Goal: Task Accomplishment & Management: Manage account settings

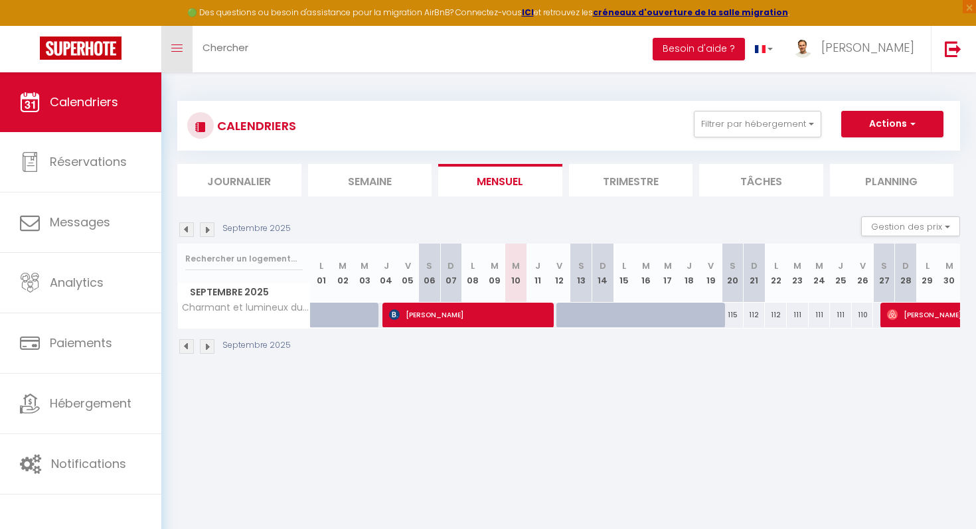
click at [175, 48] on span at bounding box center [176, 48] width 11 height 1
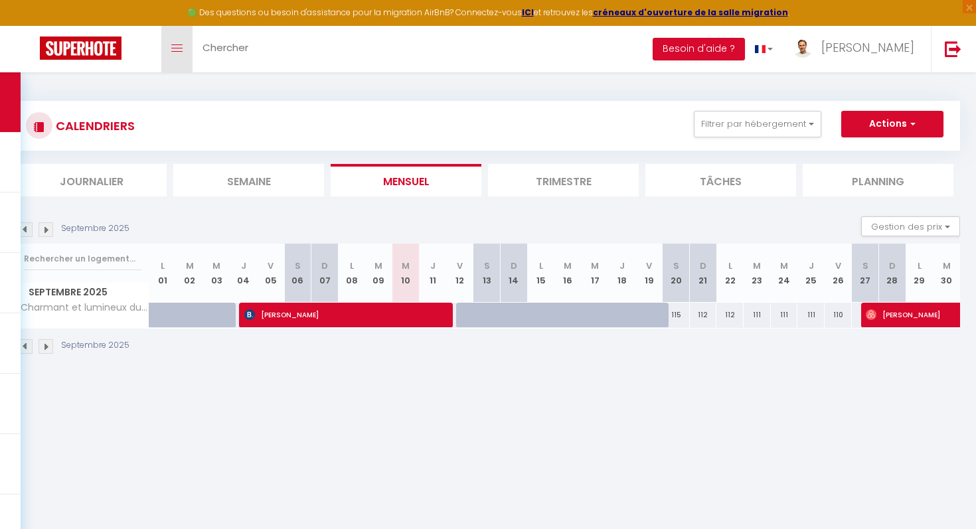
click at [175, 48] on span at bounding box center [176, 48] width 11 height 1
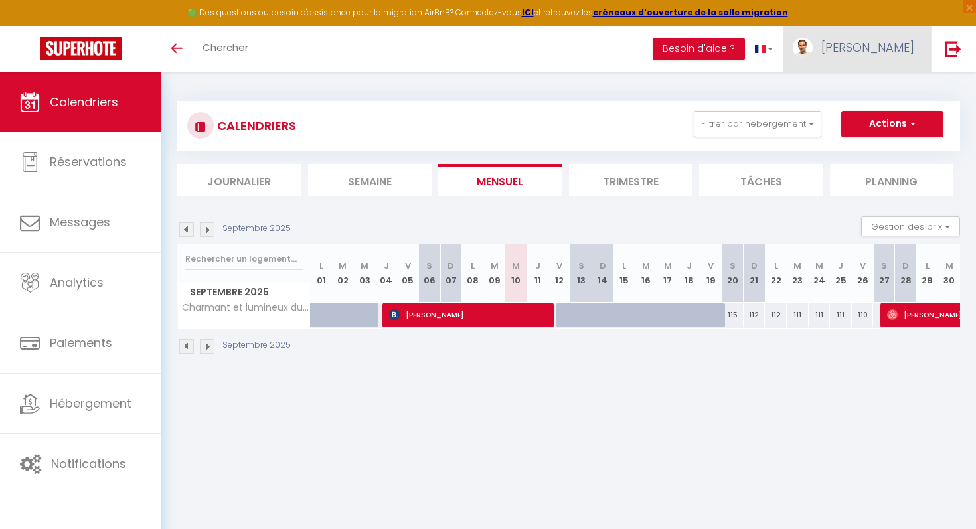
click at [877, 48] on span "[PERSON_NAME]" at bounding box center [867, 47] width 93 height 17
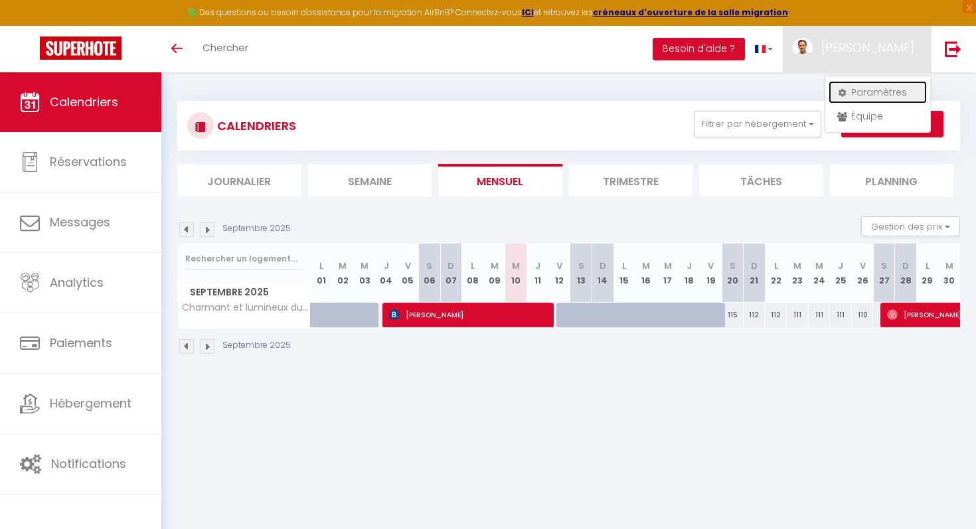
click at [877, 90] on link "Paramètres" at bounding box center [877, 92] width 98 height 23
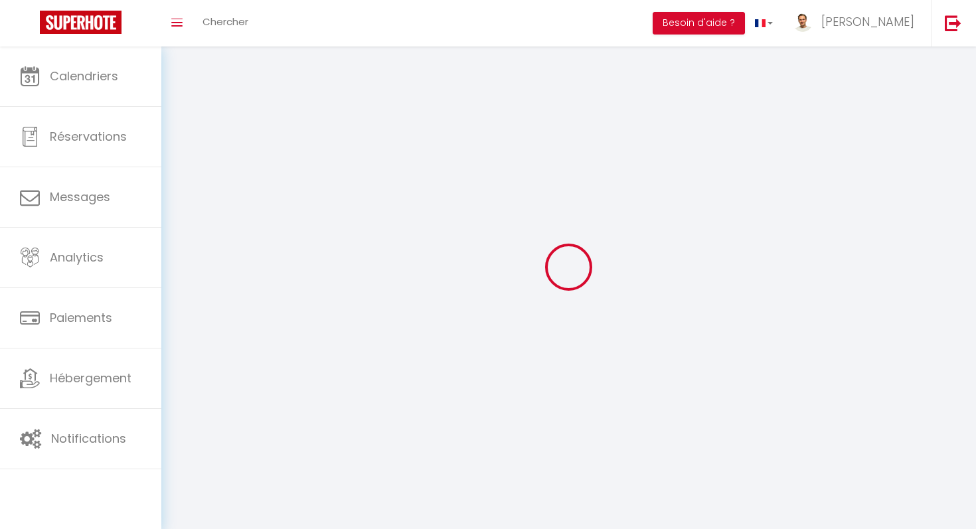
type input "zxqDfb82Jgmr36kraHQ7ldl8E"
type input "gH5T1ryB9oCNCdUMmYVizRL8l"
type input "[URL][DOMAIN_NAME]"
select select "28"
select select "fr"
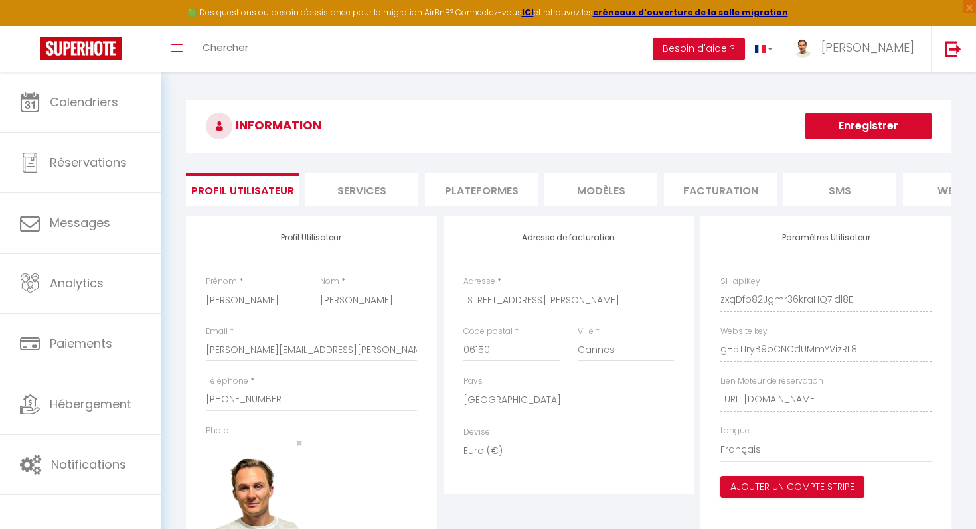
click at [504, 186] on li "Plateformes" at bounding box center [481, 189] width 113 height 33
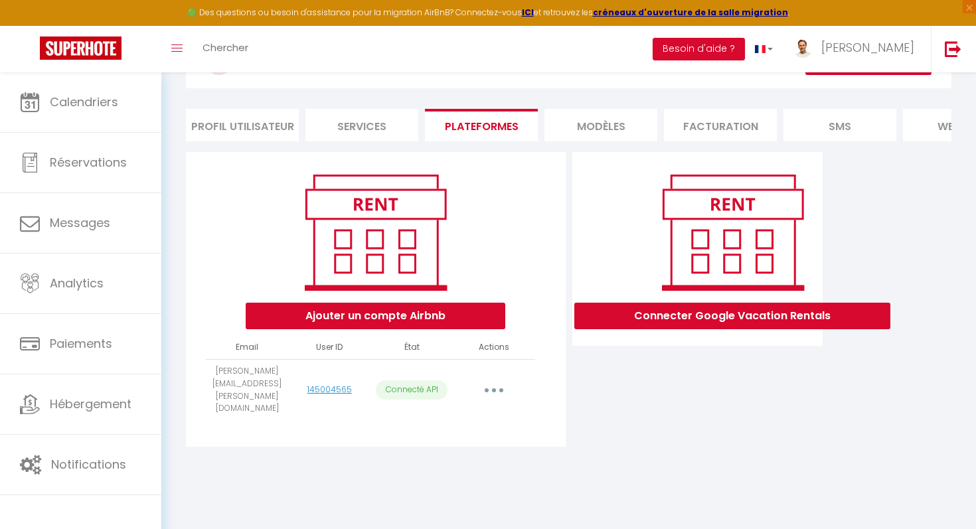
scroll to position [72, 0]
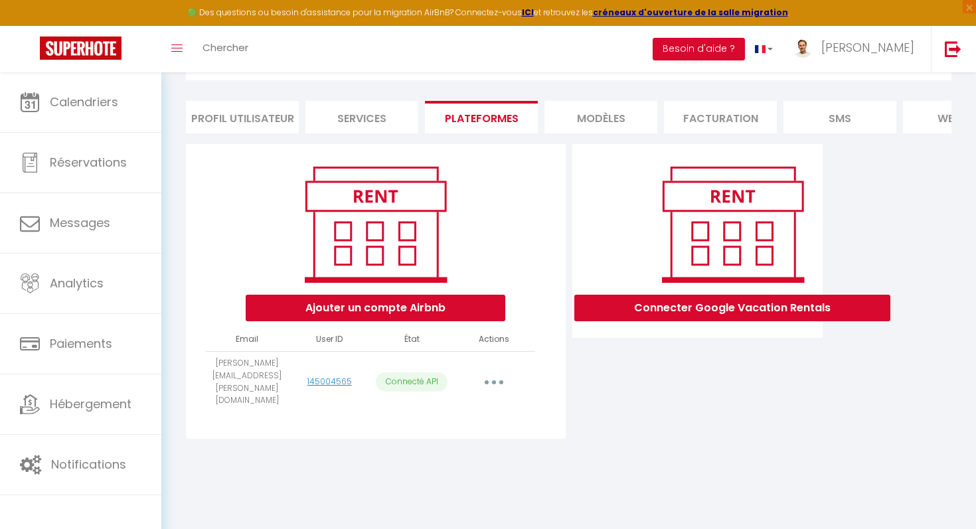
click at [498, 372] on button "button" at bounding box center [493, 382] width 37 height 21
click at [595, 378] on div "Connecter Google Vacation Rentals" at bounding box center [698, 295] width 258 height 303
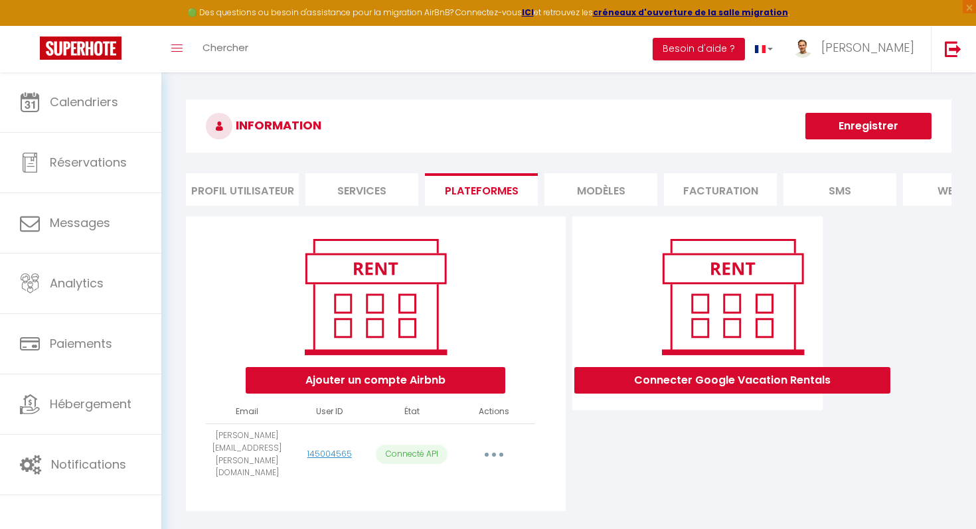
click at [376, 187] on li "Services" at bounding box center [361, 189] width 113 height 33
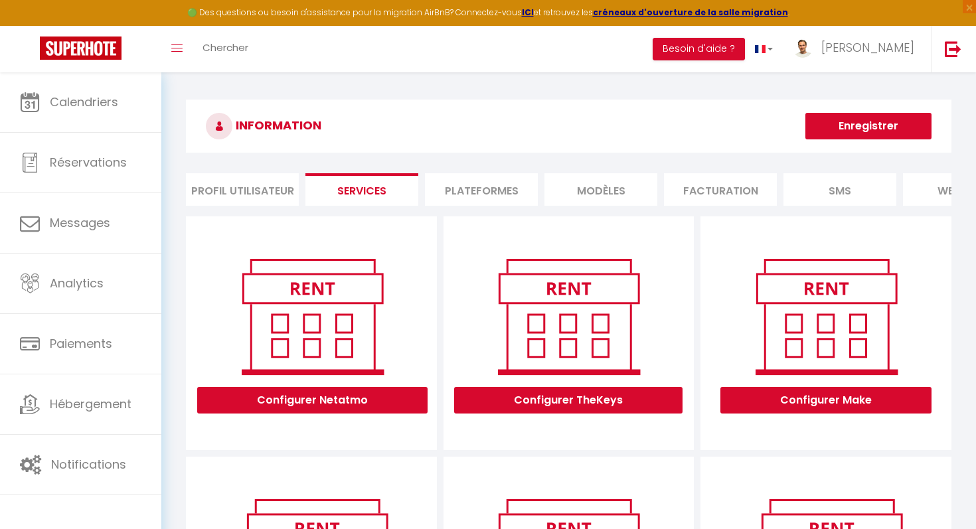
click at [270, 194] on li "Profil Utilisateur" at bounding box center [242, 189] width 113 height 33
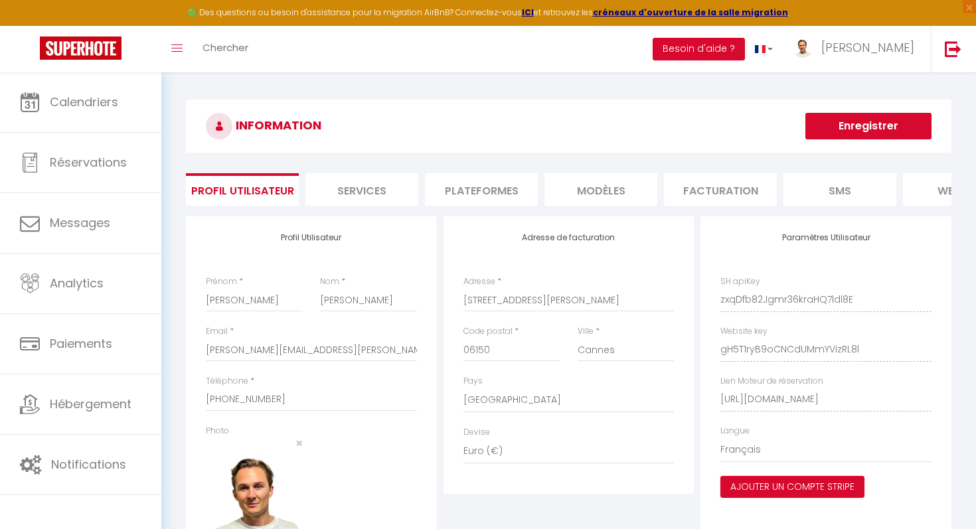
click at [615, 198] on li "MODÈLES" at bounding box center [600, 189] width 113 height 33
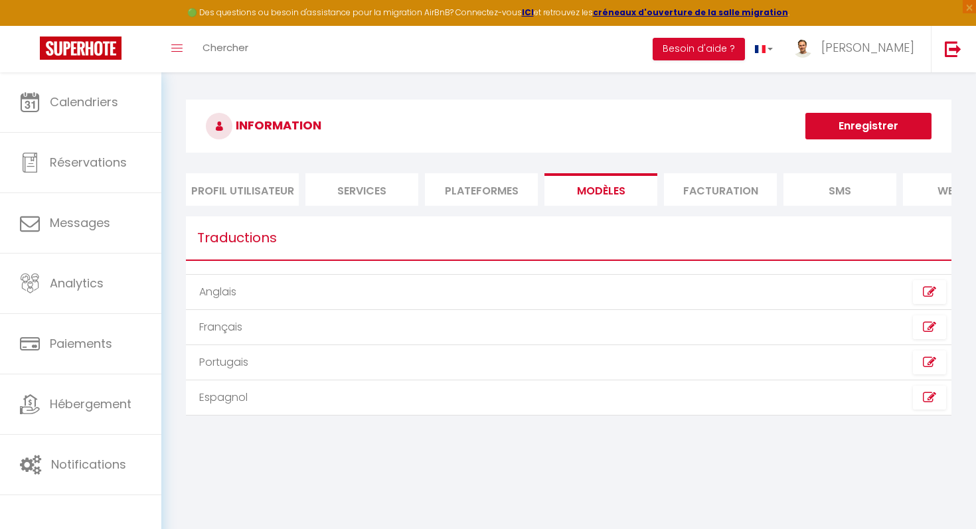
click at [706, 192] on li "Facturation" at bounding box center [720, 189] width 113 height 33
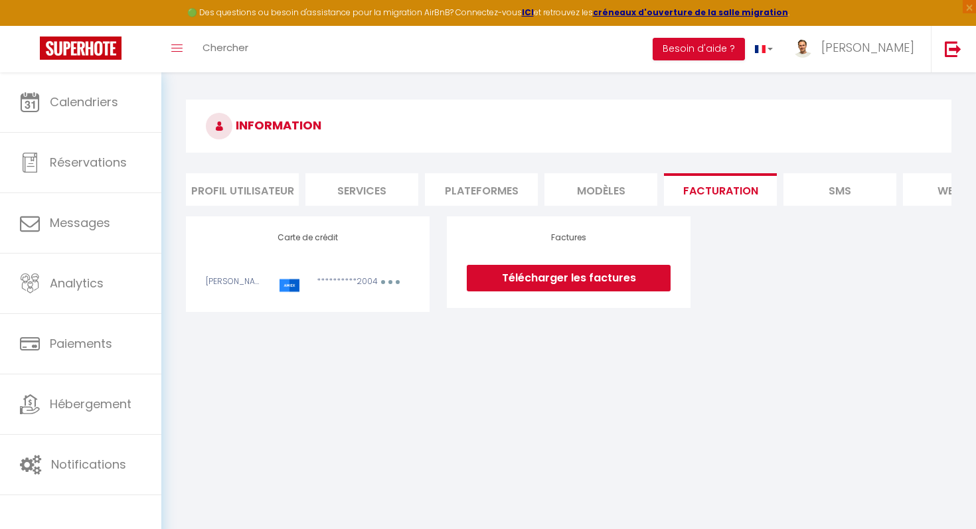
click at [810, 183] on li "SMS" at bounding box center [839, 189] width 113 height 33
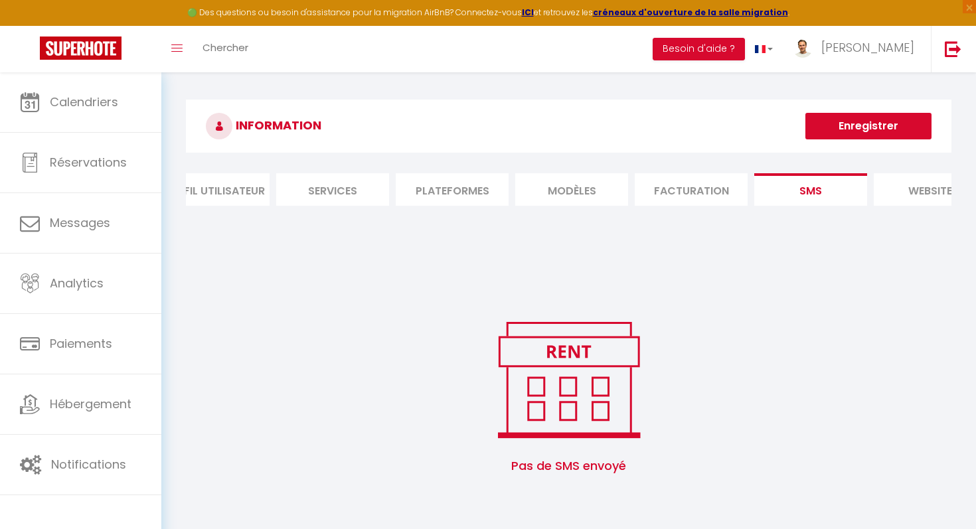
scroll to position [0, 190]
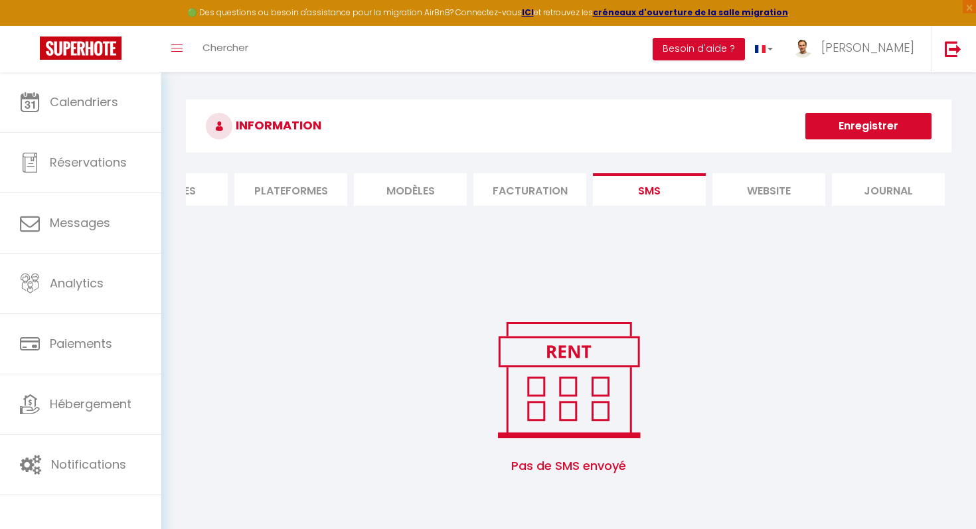
click at [774, 189] on li "website" at bounding box center [768, 189] width 113 height 33
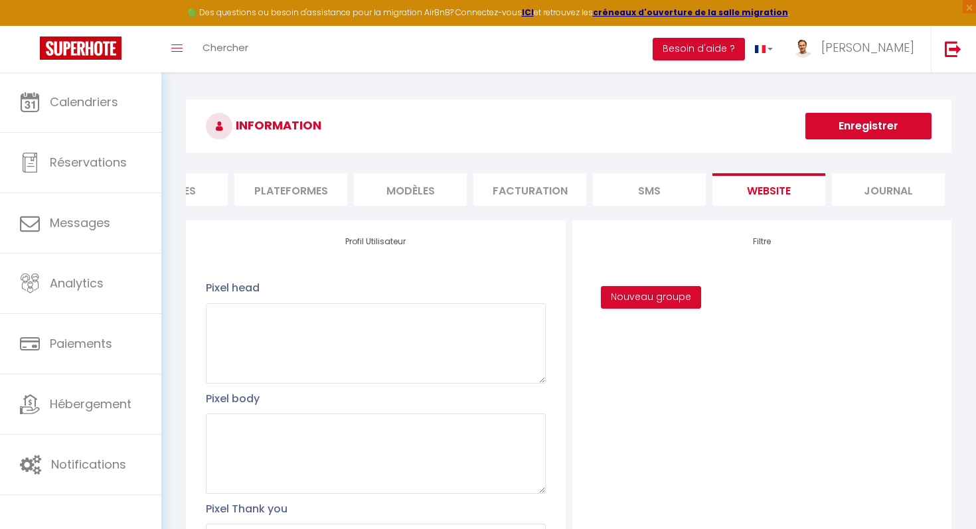
click at [870, 190] on li "Journal" at bounding box center [888, 189] width 113 height 33
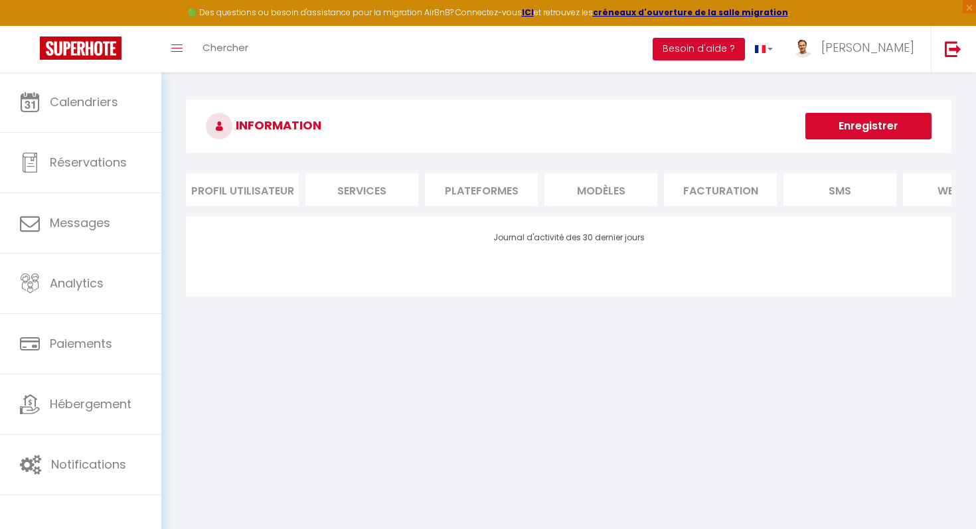
click at [289, 188] on li "Profil Utilisateur" at bounding box center [242, 189] width 113 height 33
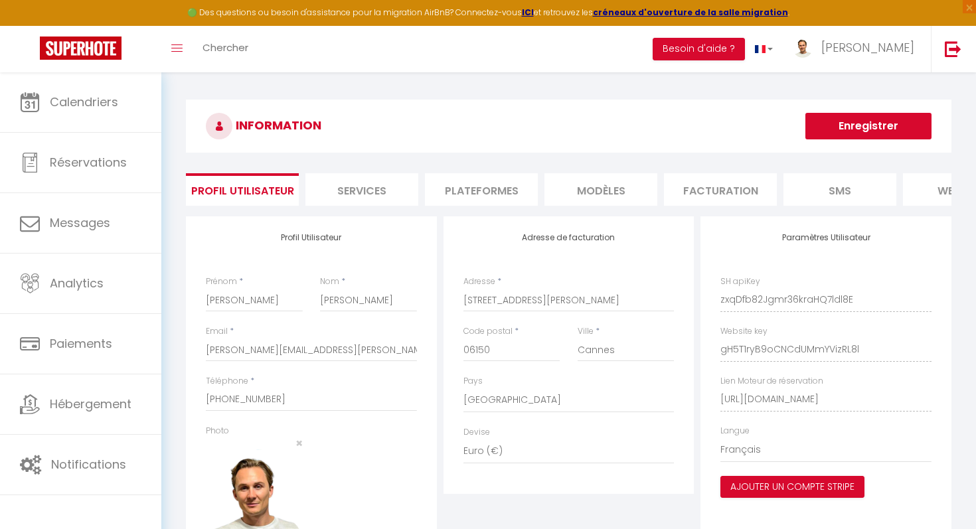
click at [373, 191] on li "Services" at bounding box center [361, 189] width 113 height 33
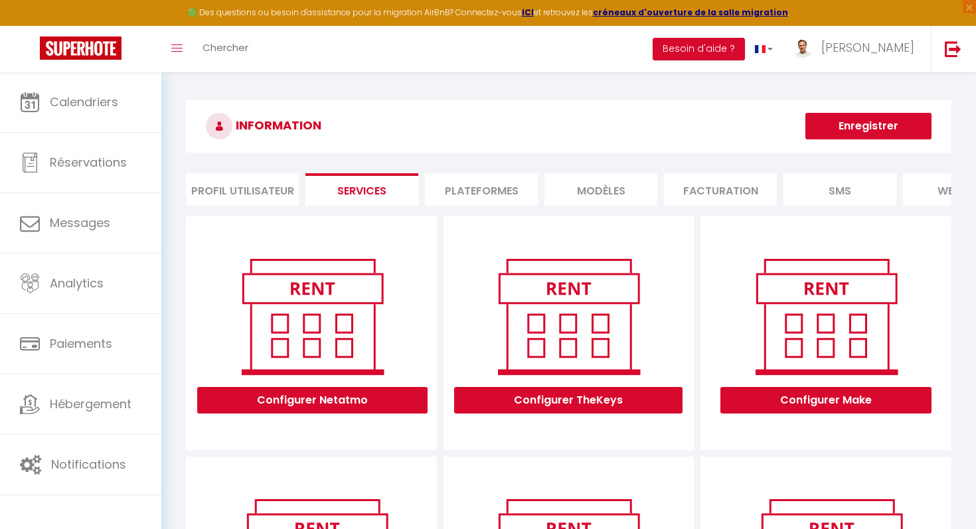
click at [479, 183] on li "Plateformes" at bounding box center [481, 189] width 113 height 33
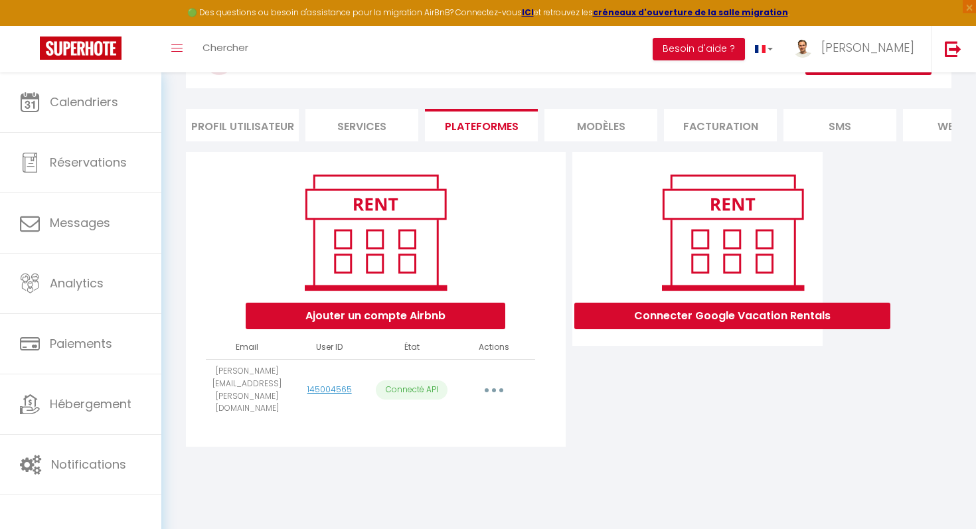
scroll to position [72, 0]
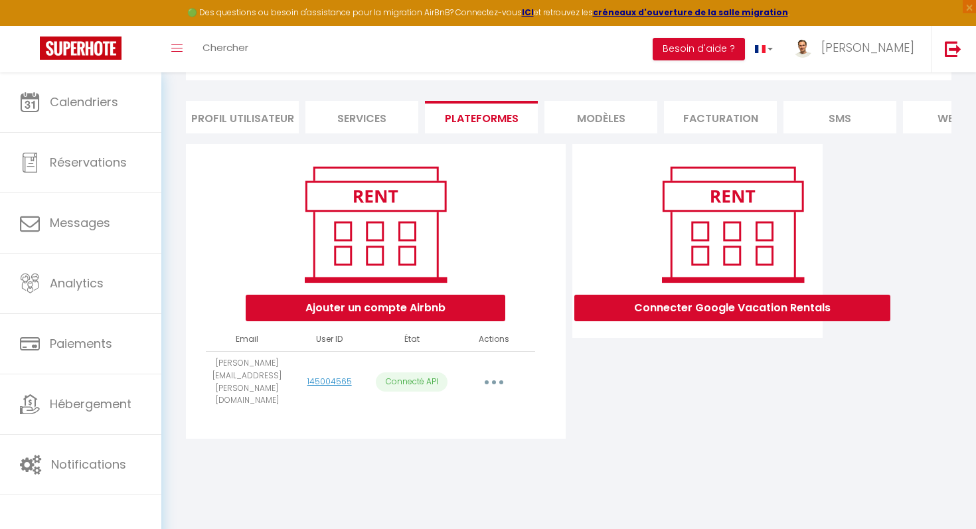
click at [491, 372] on button "button" at bounding box center [493, 382] width 37 height 21
click at [573, 400] on div "Connecter Google Vacation Rentals" at bounding box center [698, 295] width 258 height 303
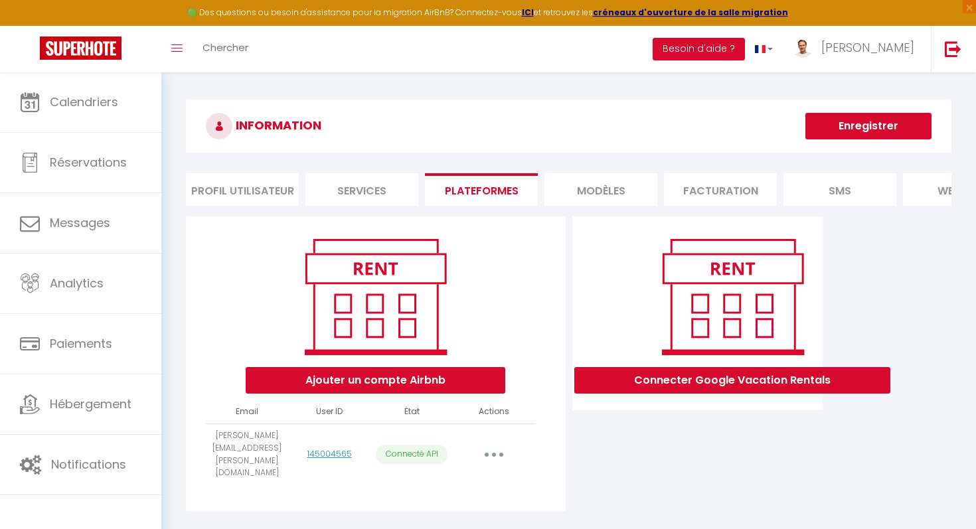
click at [600, 194] on li "MODÈLES" at bounding box center [600, 189] width 113 height 33
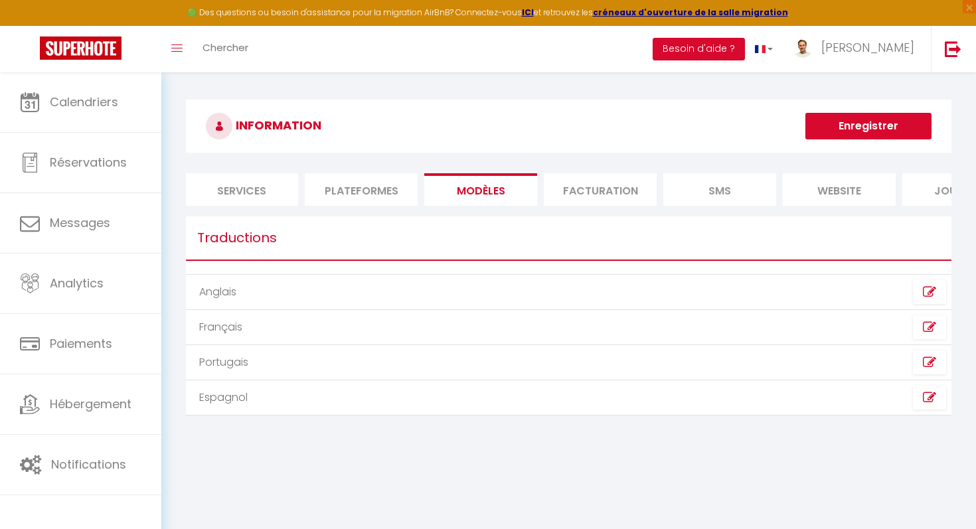
scroll to position [0, 190]
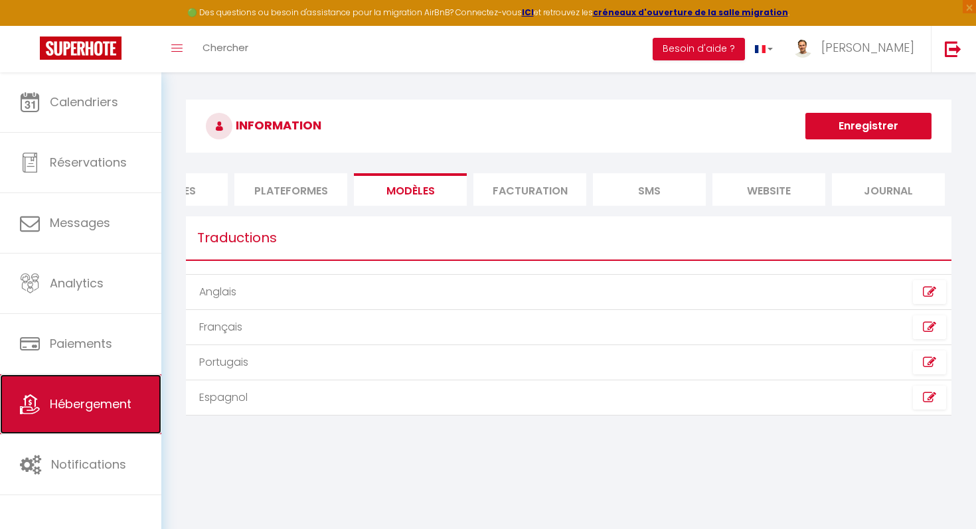
click at [93, 414] on link "Hébergement" at bounding box center [80, 404] width 161 height 60
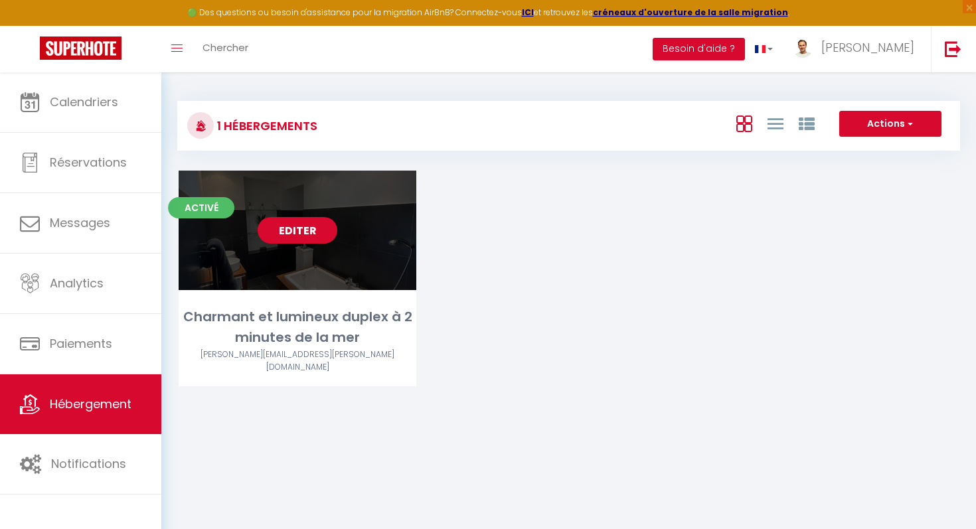
click at [295, 240] on link "Editer" at bounding box center [298, 230] width 80 height 27
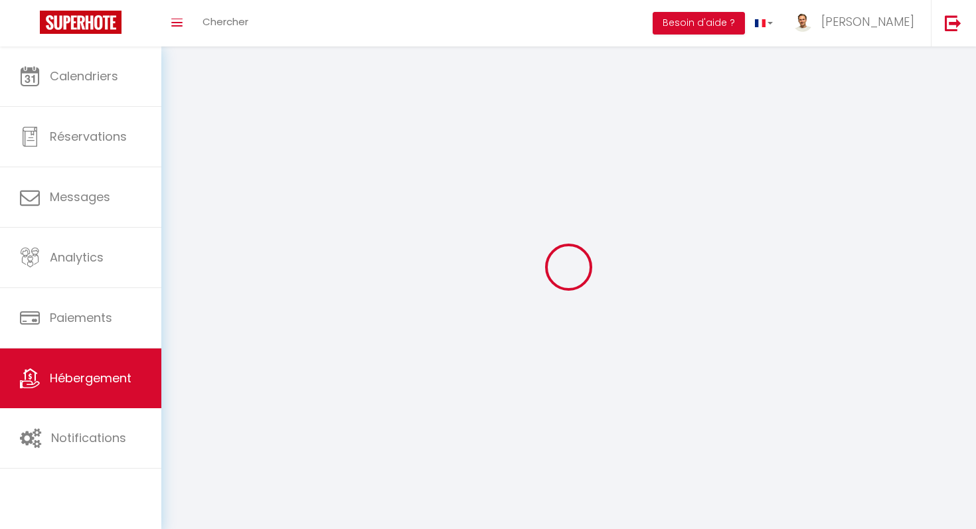
select select "28"
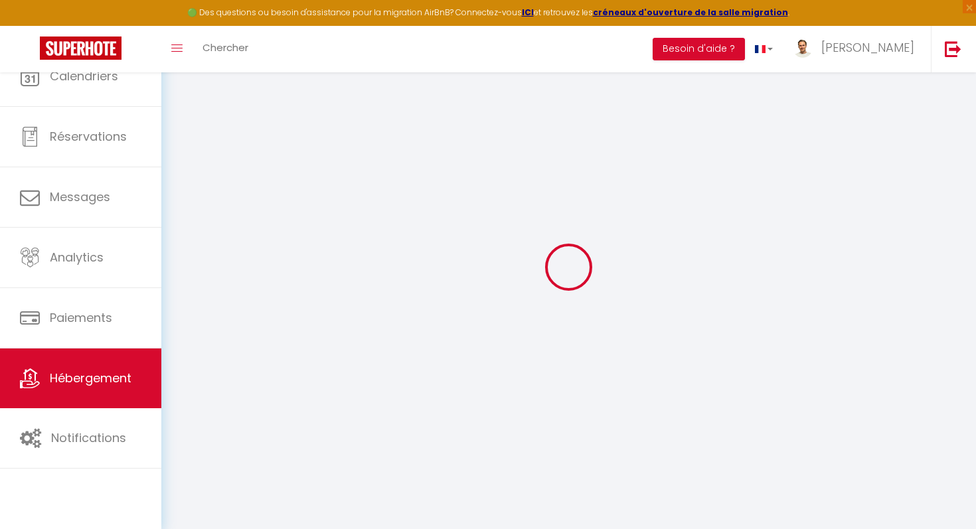
select select
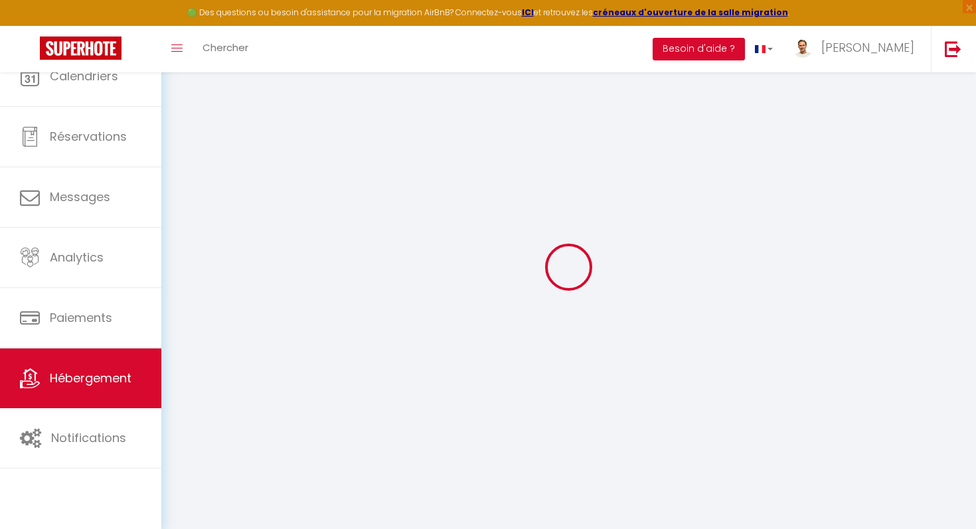
select select
checkbox input "false"
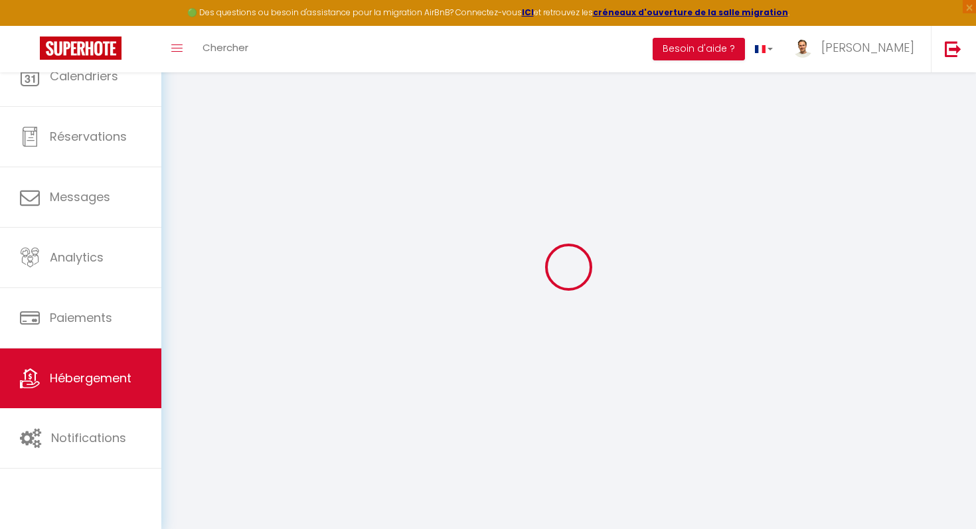
select select
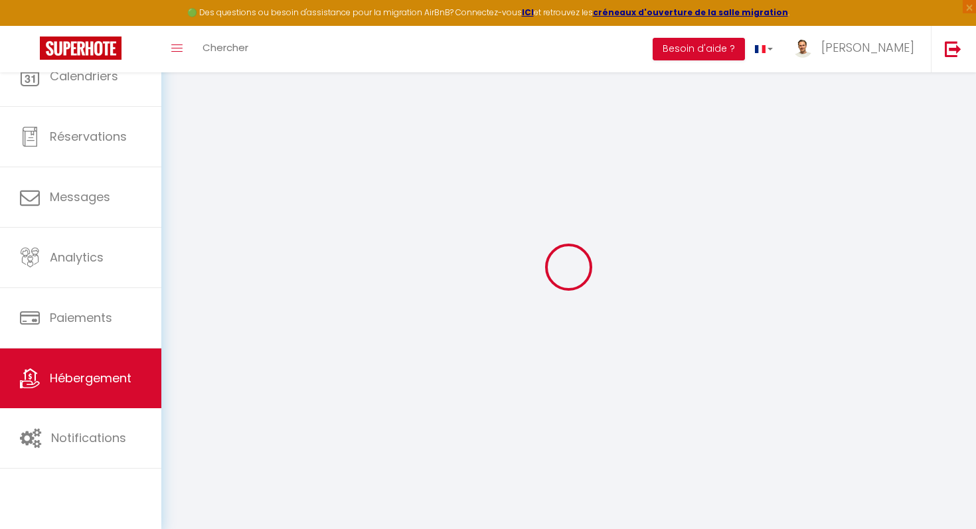
select select
checkbox input "false"
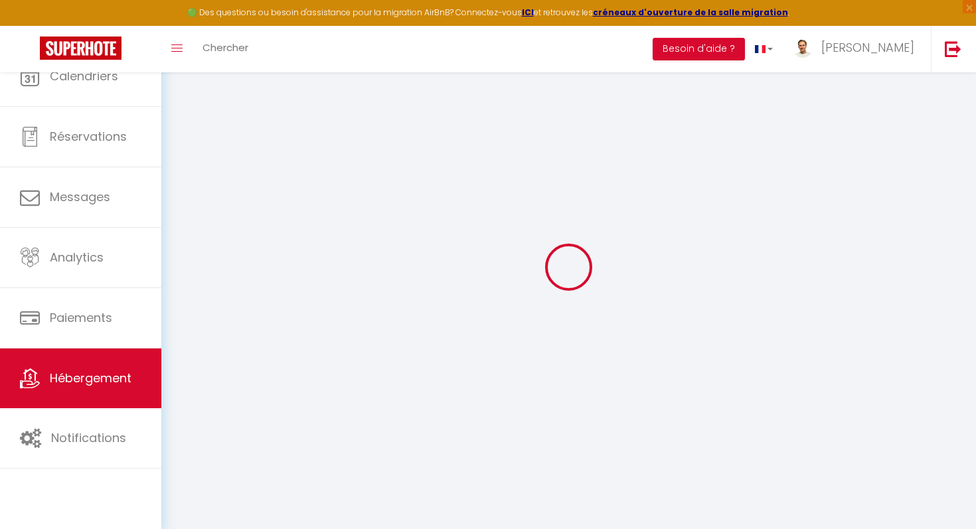
checkbox input "false"
select select
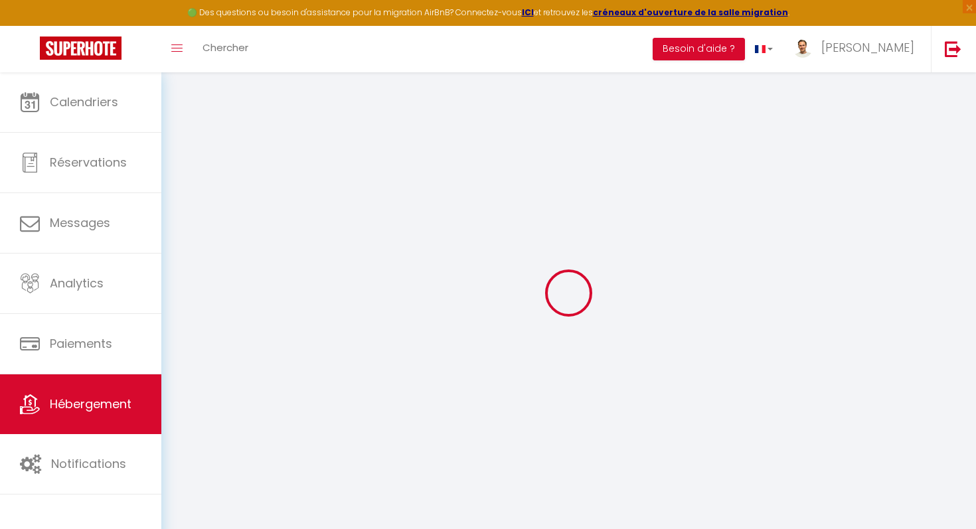
select select
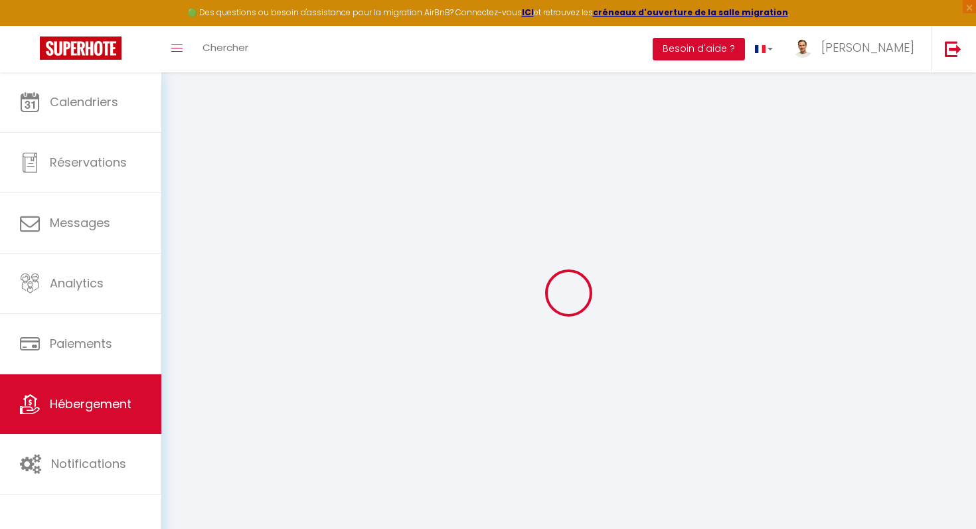
select select
checkbox input "false"
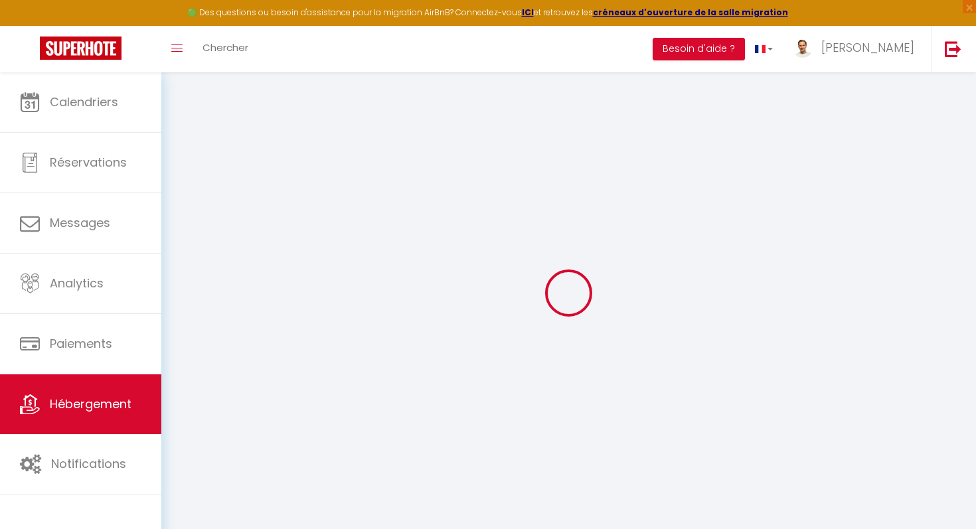
select select
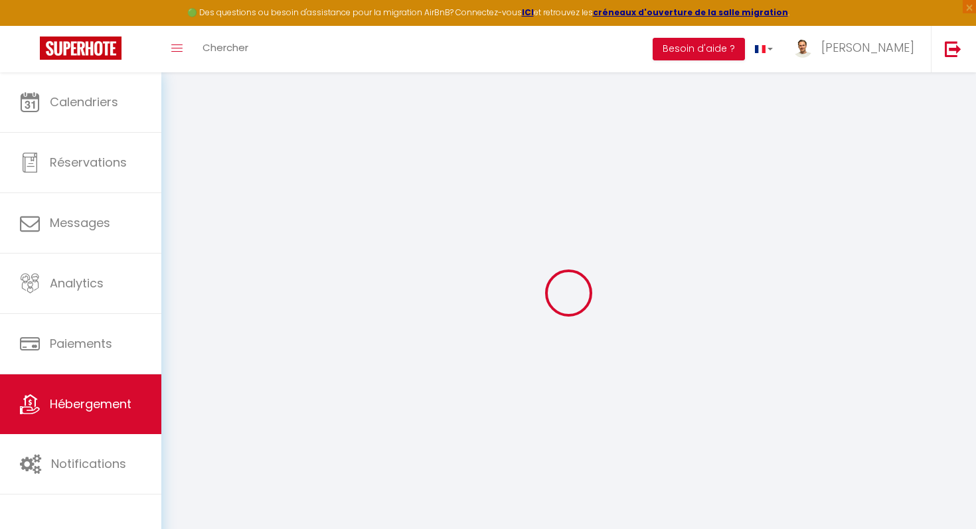
select select
checkbox input "false"
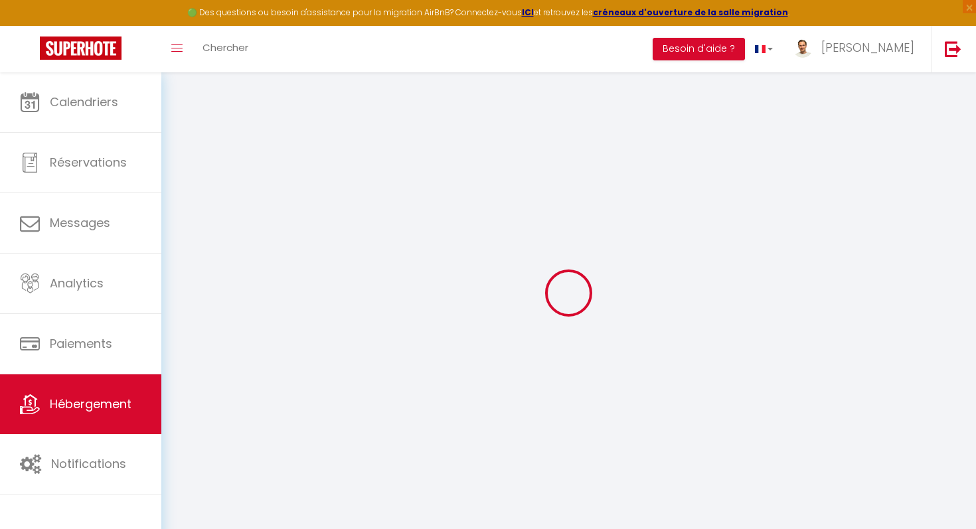
checkbox input "false"
select select
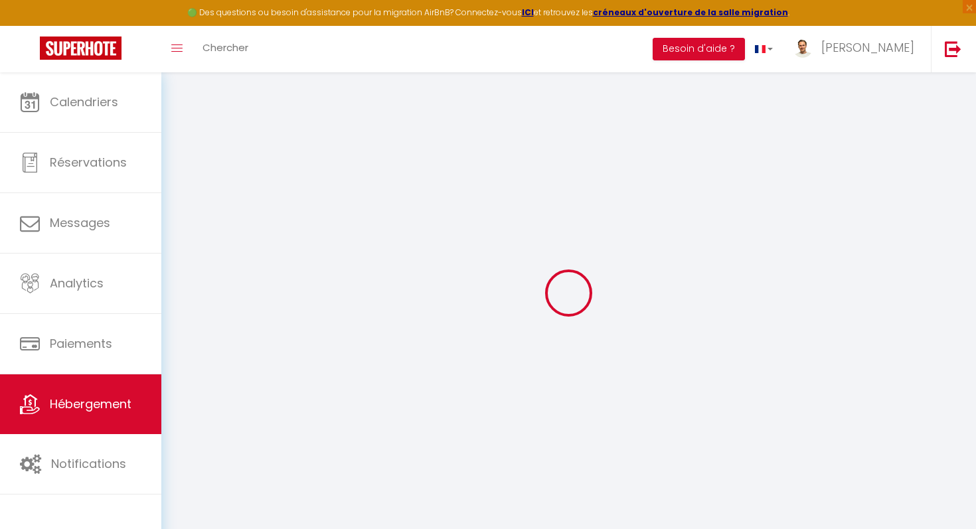
select select
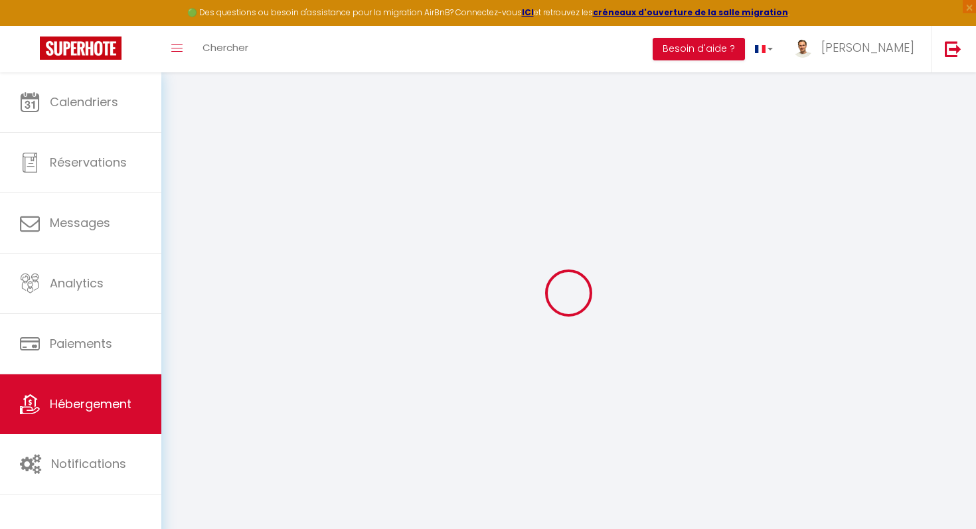
checkbox input "false"
select select
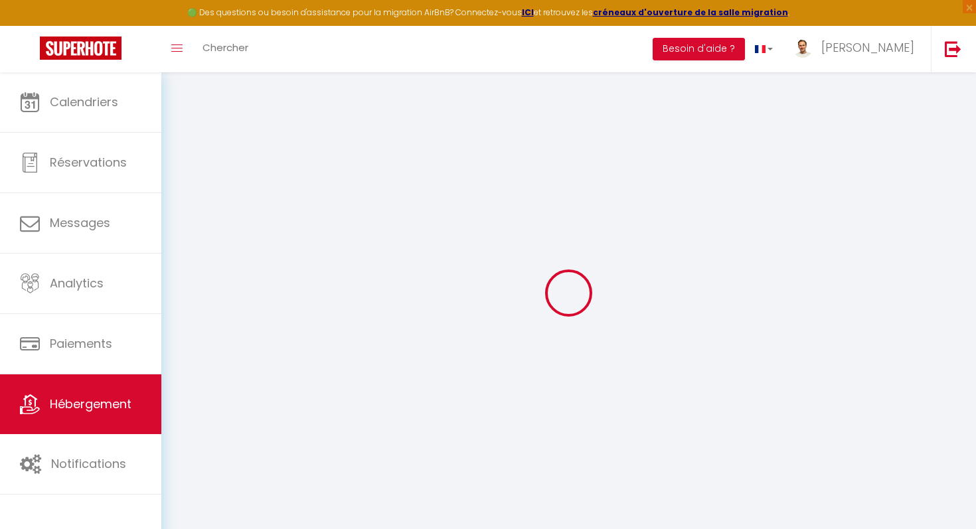
select select
type input "Charmant et lumineux duplex à 2 minutes de la mer"
type input "[PERSON_NAME]"
type input "120"
type input "65"
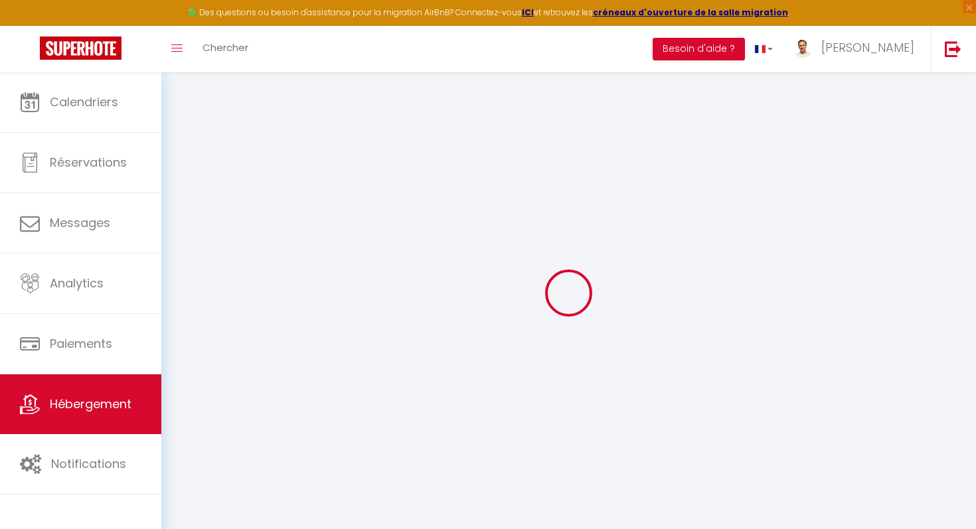
select select
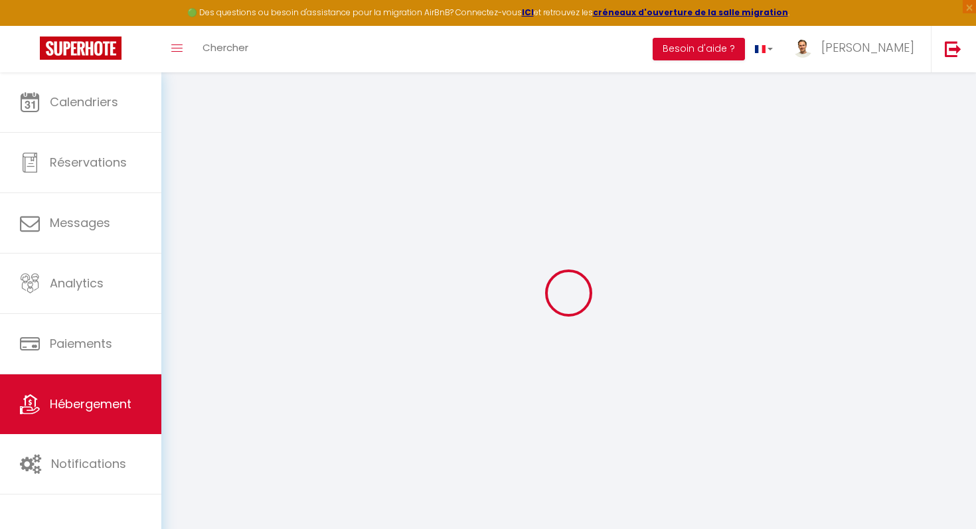
select select
type input "[STREET_ADDRESS][PERSON_NAME]"
type input "06150"
type input "Cannes"
type input "[PERSON_NAME][EMAIL_ADDRESS][PERSON_NAME][DOMAIN_NAME]"
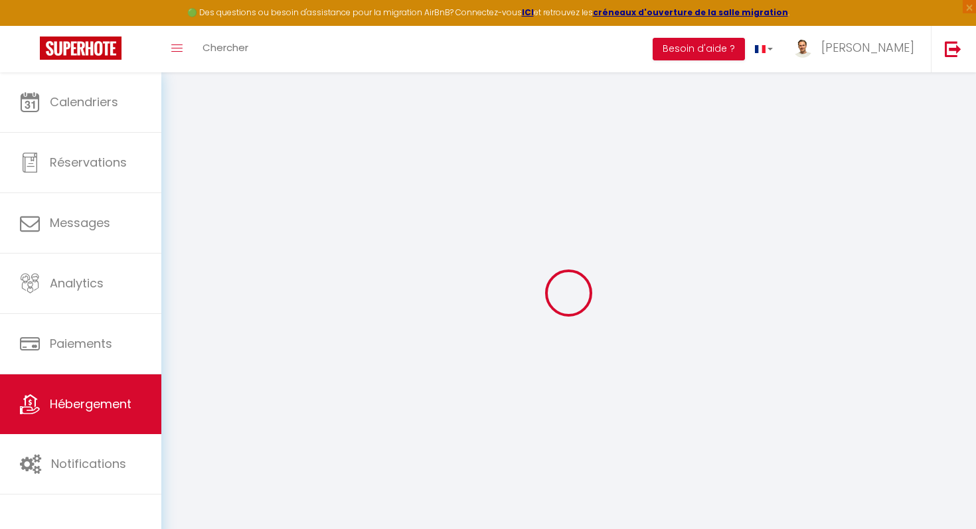
select select
checkbox input "false"
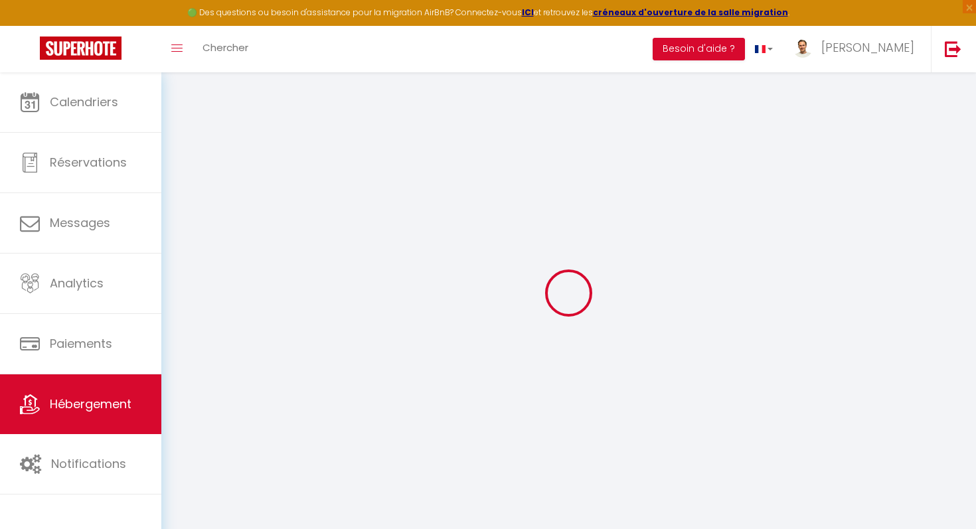
type input "0"
select select
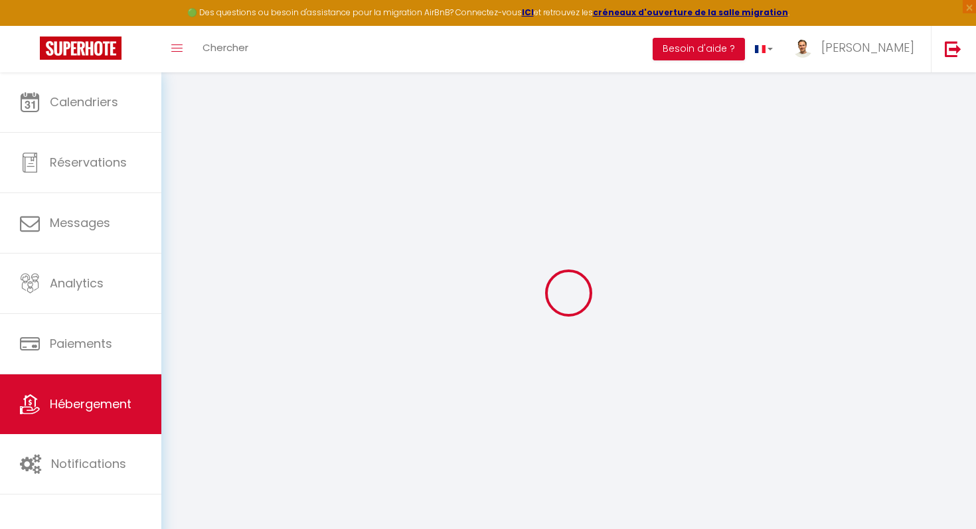
select select
checkbox input "false"
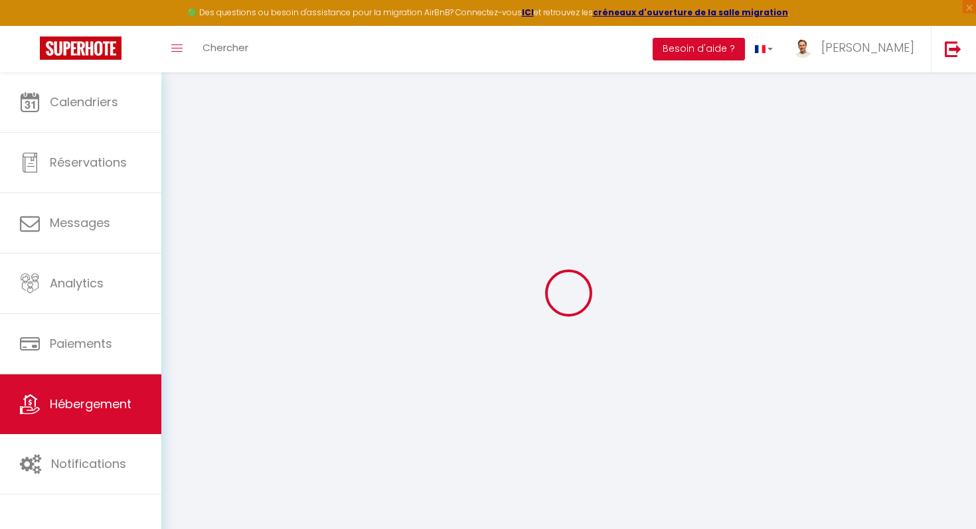
checkbox input "false"
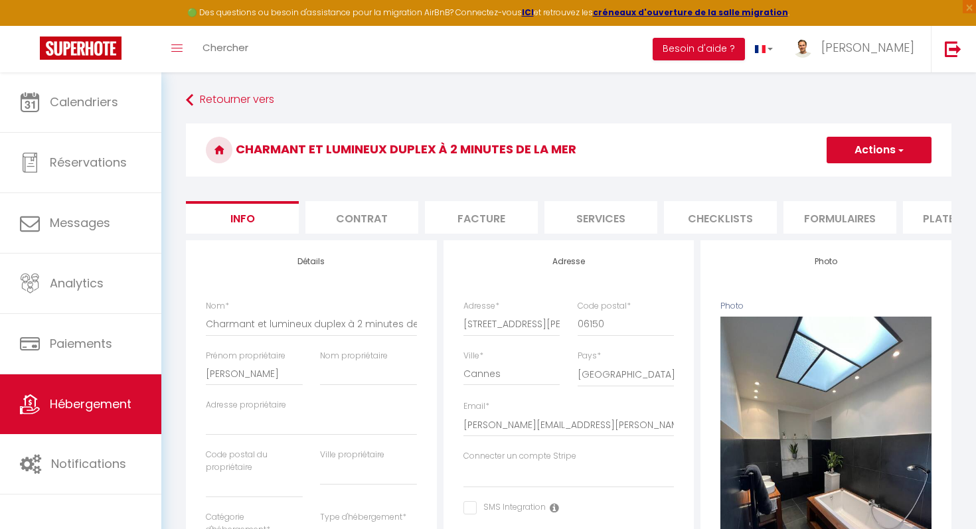
click at [360, 212] on li "Contrat" at bounding box center [361, 217] width 113 height 33
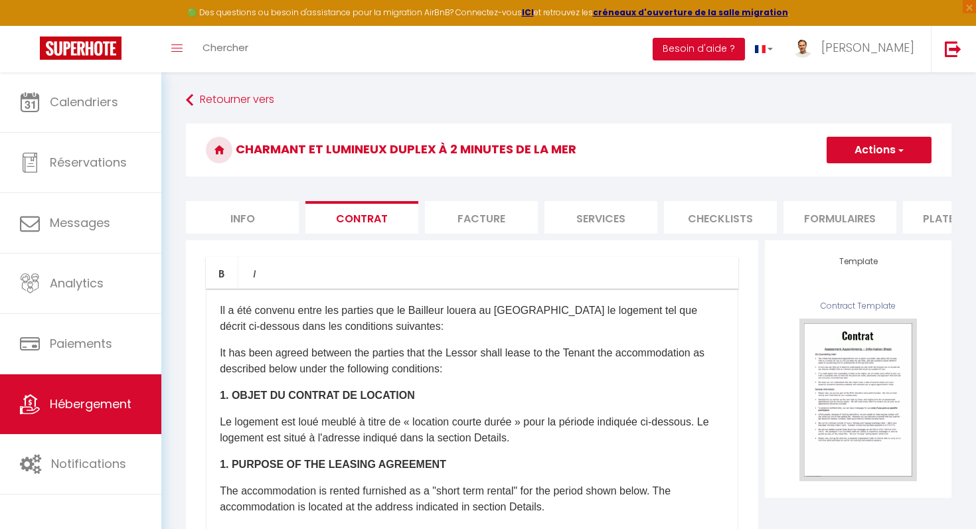
click at [476, 202] on li "Facture" at bounding box center [481, 217] width 113 height 33
select select
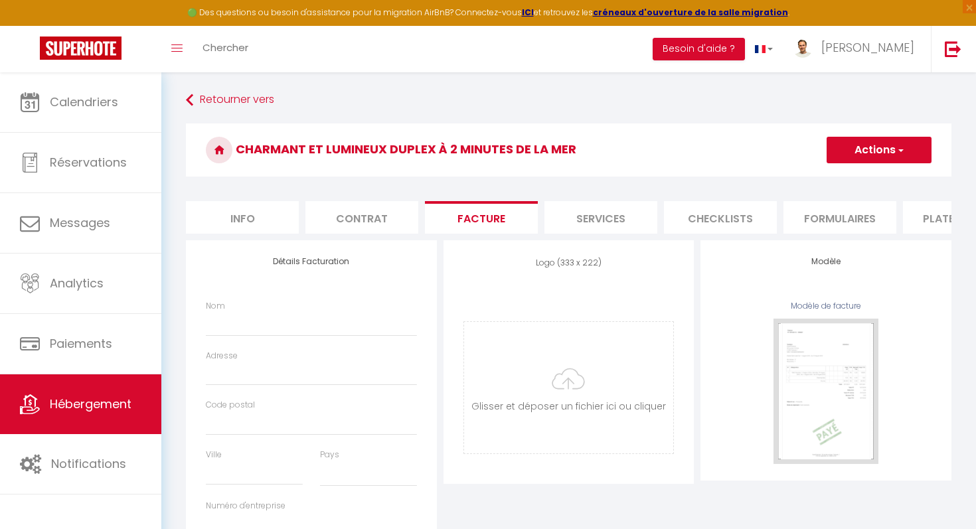
click at [620, 216] on li "Services" at bounding box center [600, 217] width 113 height 33
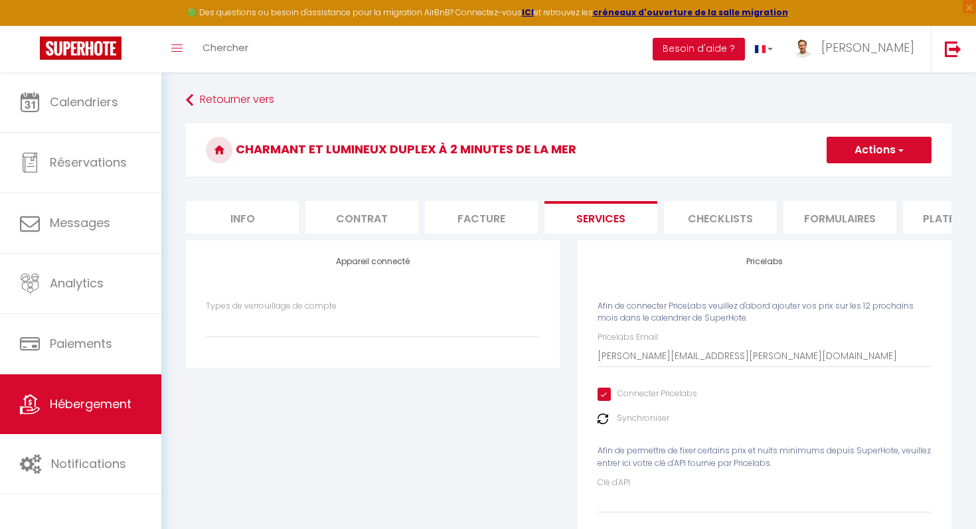
select select
click at [702, 217] on li "Checklists" at bounding box center [720, 217] width 113 height 33
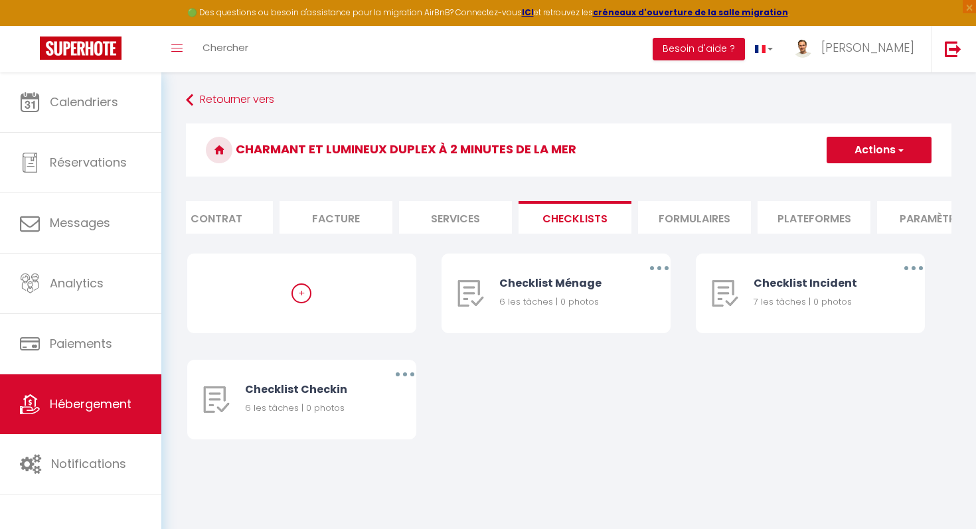
scroll to position [0, 177]
click at [702, 217] on li "Formulaires" at bounding box center [662, 217] width 113 height 33
select select "365"
select select "EUR"
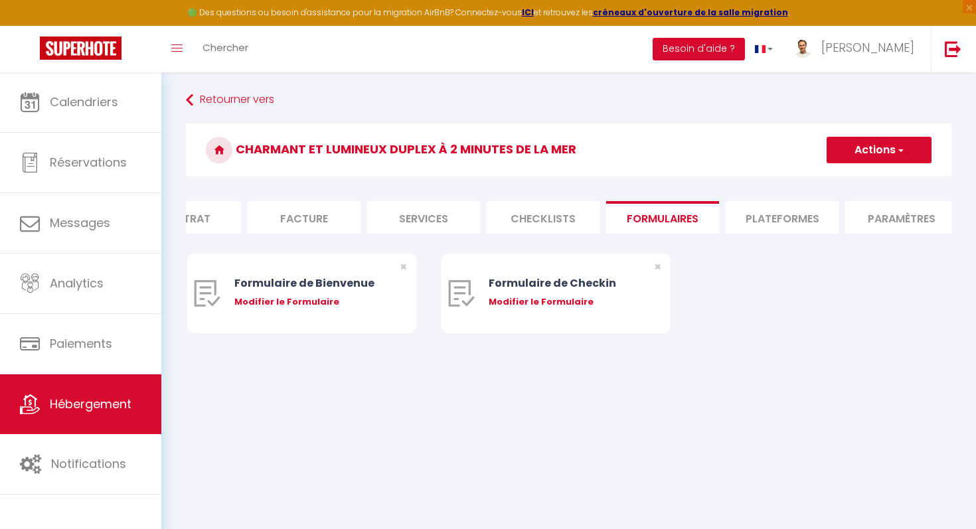
click at [745, 216] on li "Plateformes" at bounding box center [781, 217] width 113 height 33
select select
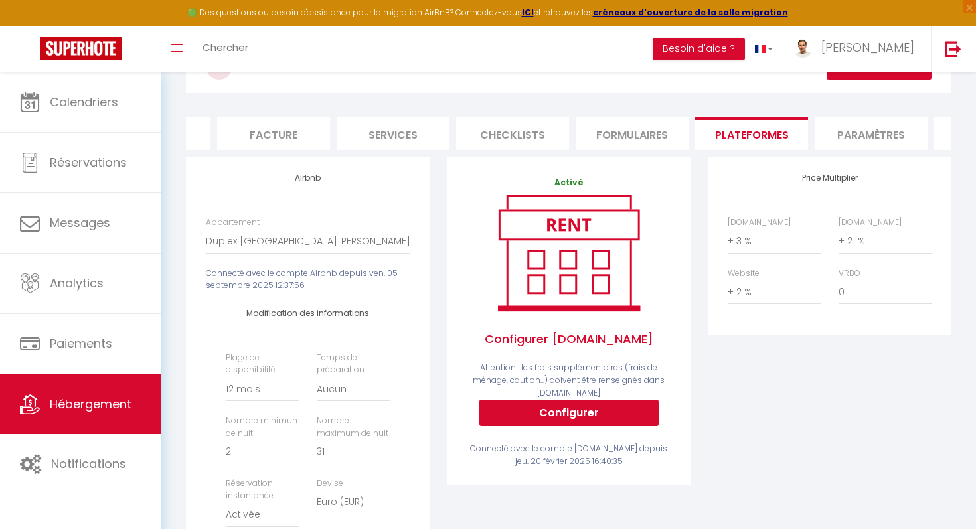
scroll to position [85, 0]
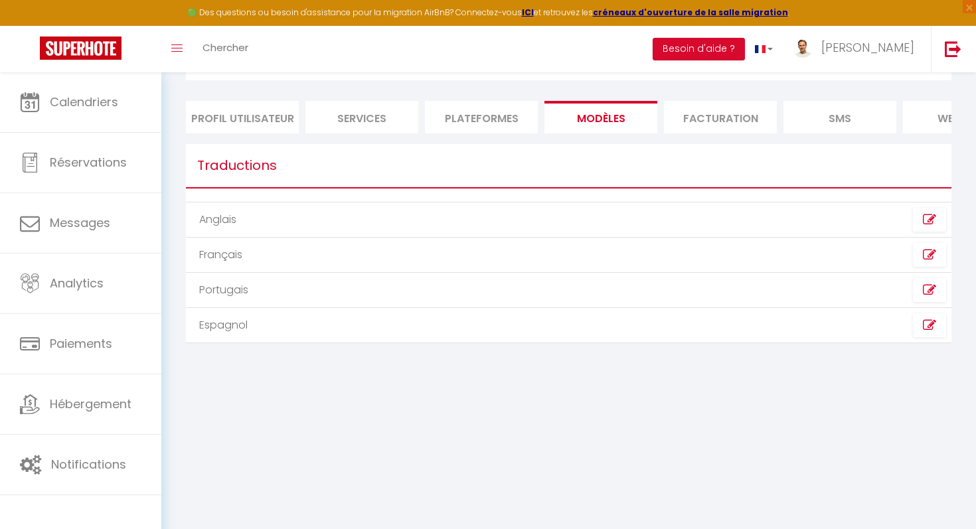
scroll to position [72, 0]
click at [534, 11] on strong "ICI" at bounding box center [528, 12] width 12 height 11
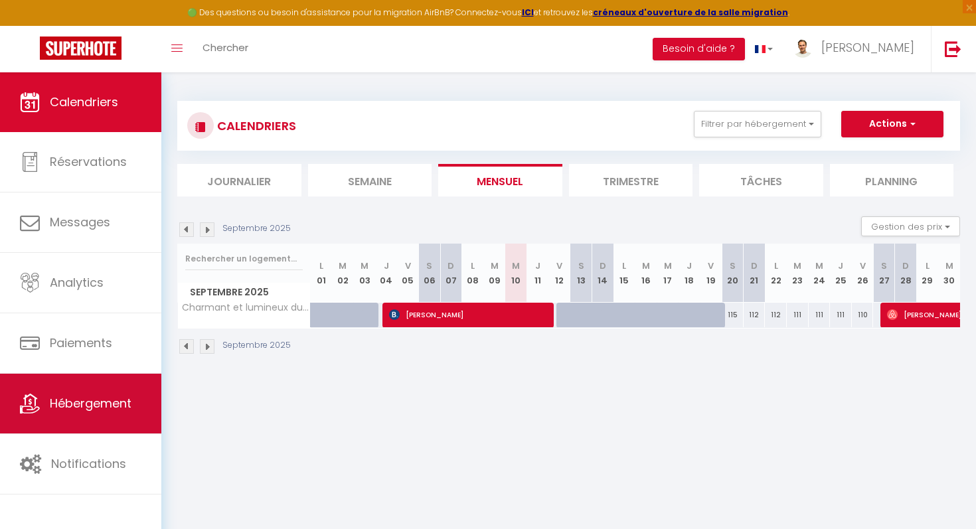
click at [76, 401] on span "Hébergement" at bounding box center [91, 403] width 82 height 17
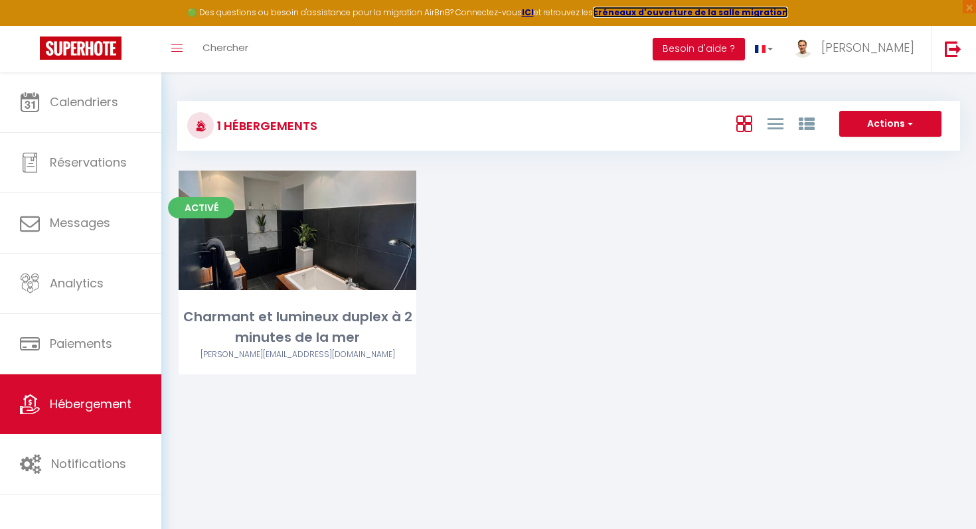
click at [698, 11] on strong "créneaux d'ouverture de la salle migration" at bounding box center [690, 12] width 195 height 11
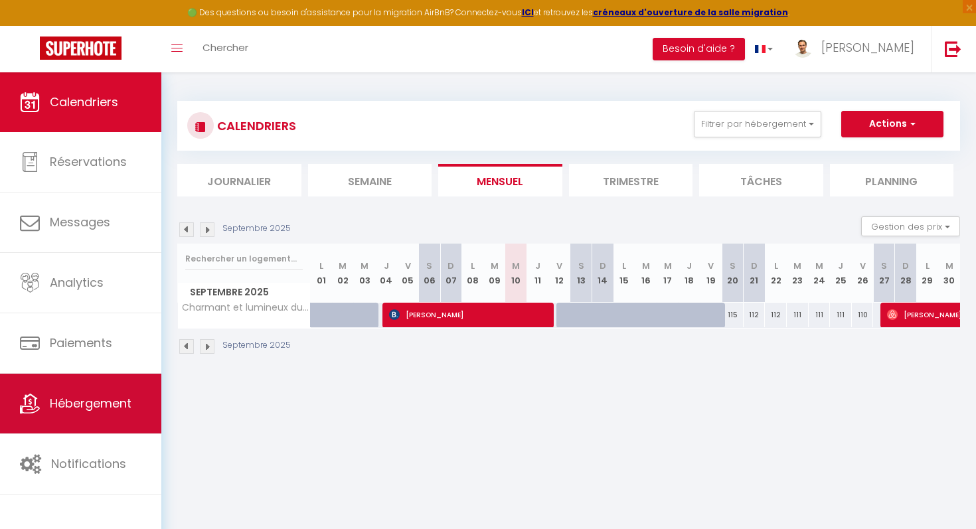
click at [57, 419] on link "Hébergement" at bounding box center [80, 404] width 161 height 60
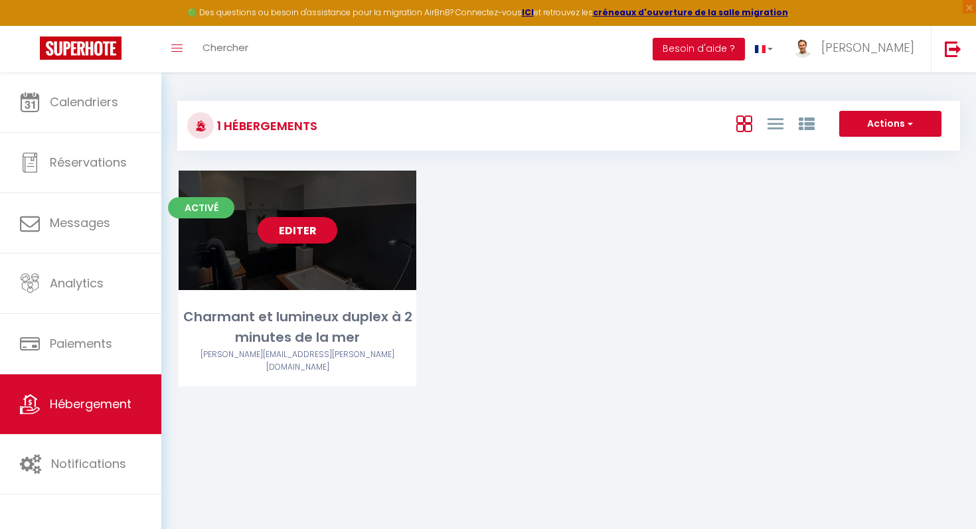
click at [297, 229] on link "Editer" at bounding box center [298, 230] width 80 height 27
select select "3"
select select "2"
select select "1"
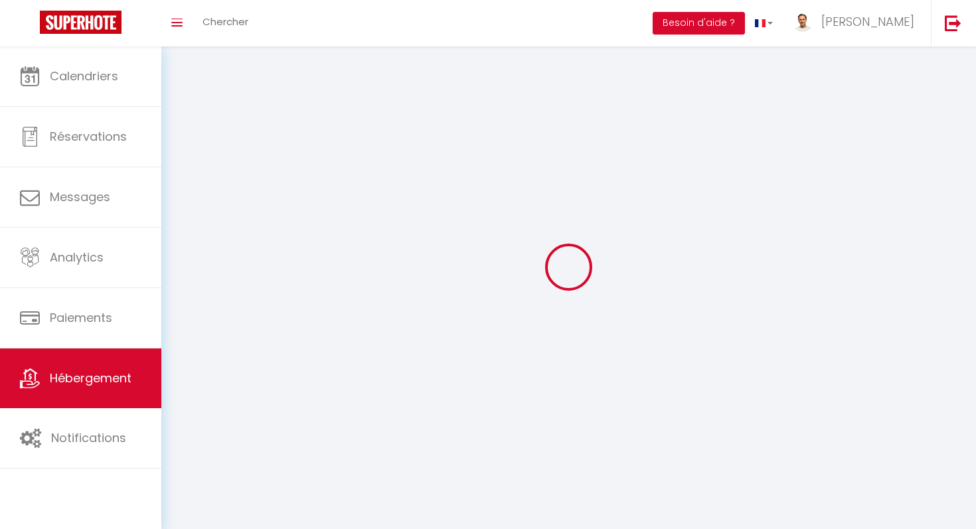
select select
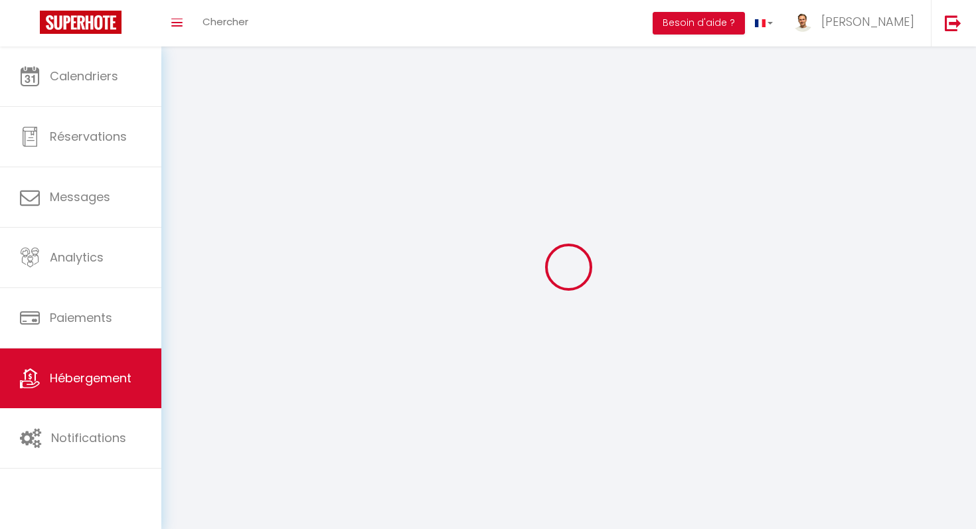
select select
checkbox input "false"
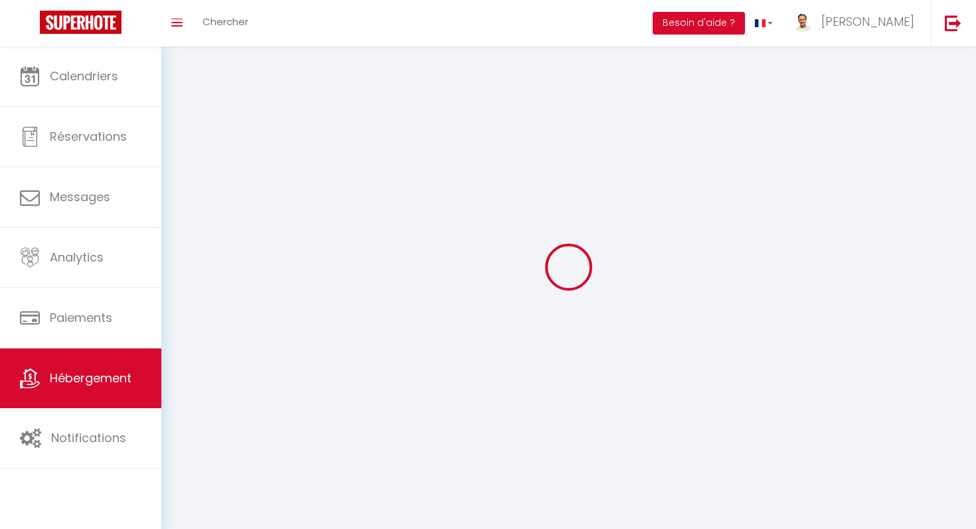
select select
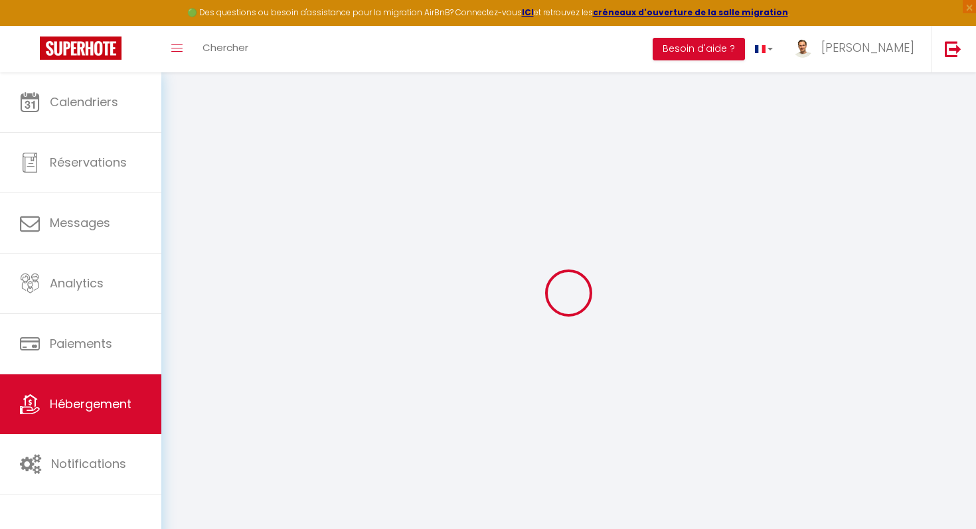
select select "+ 3 %"
select select "+ 21 %"
select select "+ 2 %"
select select
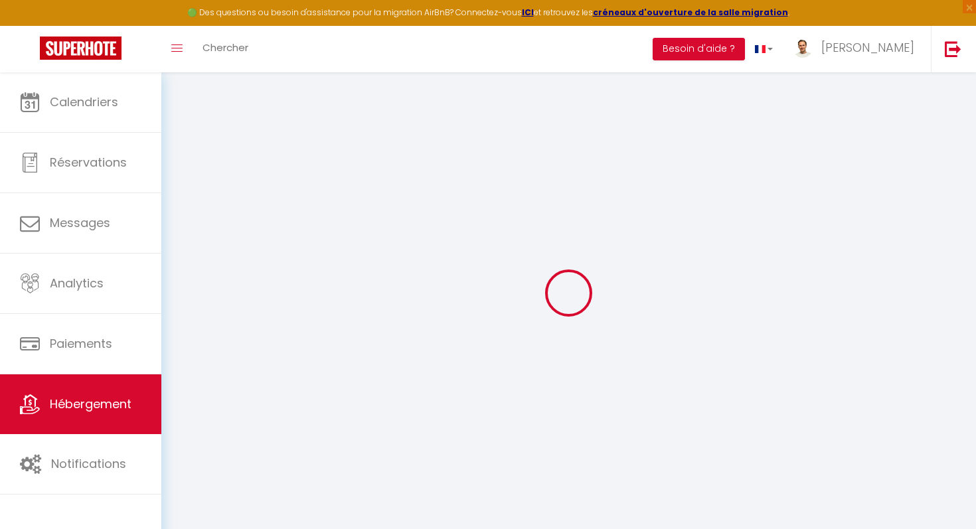
checkbox input "false"
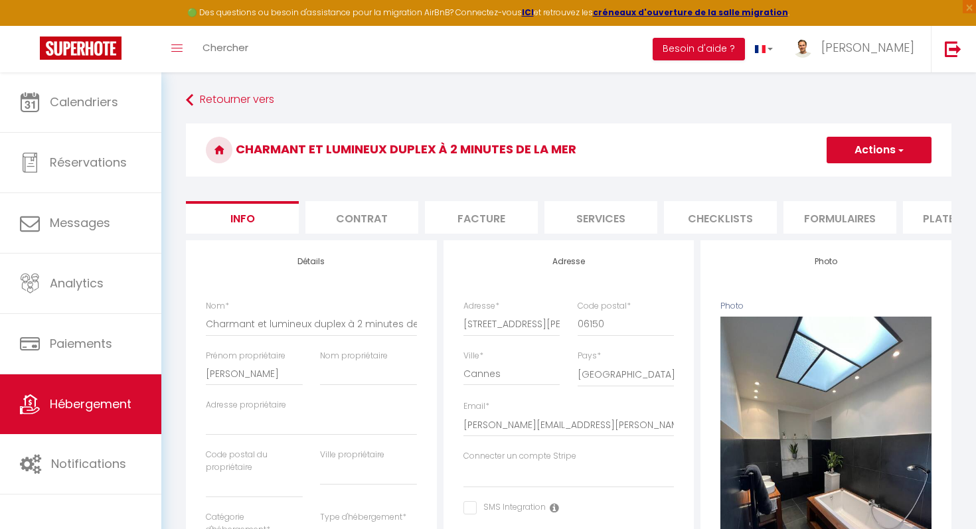
click at [467, 212] on li "Facture" at bounding box center [481, 217] width 113 height 33
select select
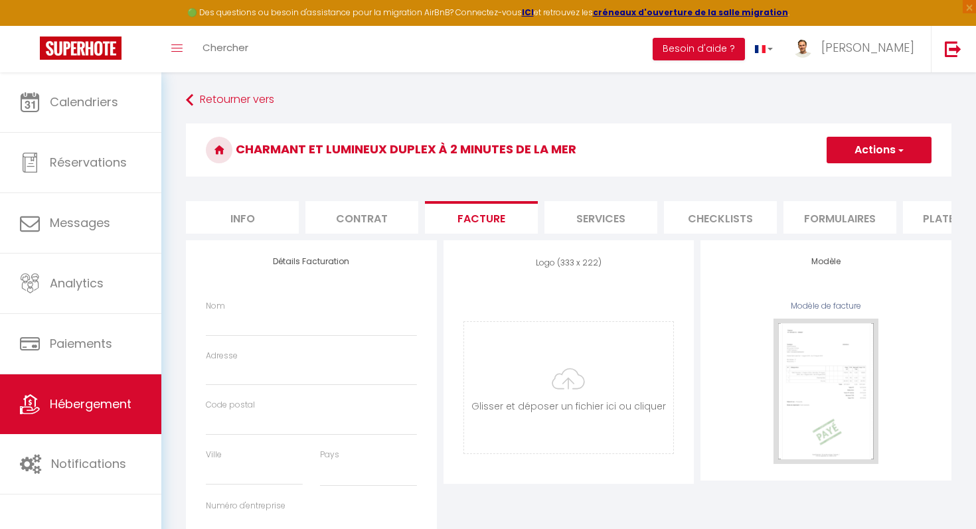
click at [583, 204] on li "Services" at bounding box center [600, 217] width 113 height 33
select select
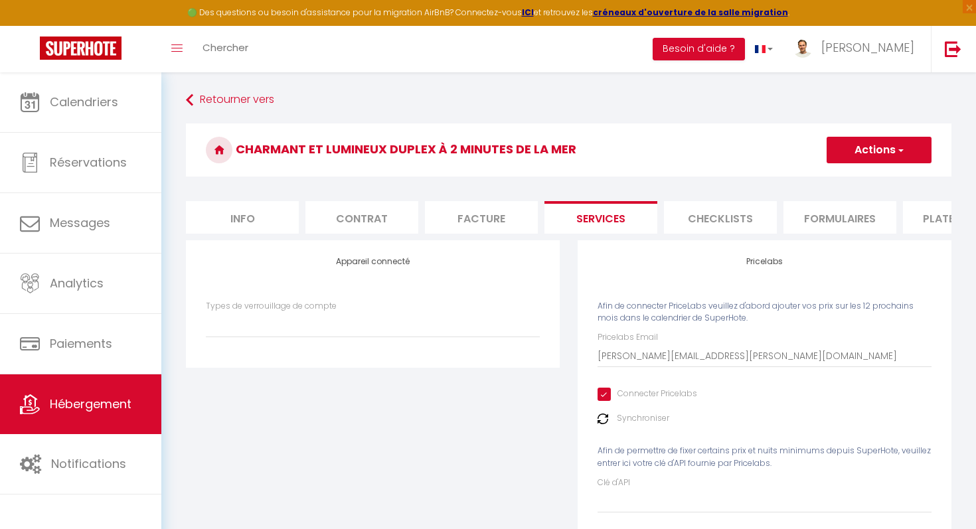
click at [731, 201] on li "Checklists" at bounding box center [720, 217] width 113 height 33
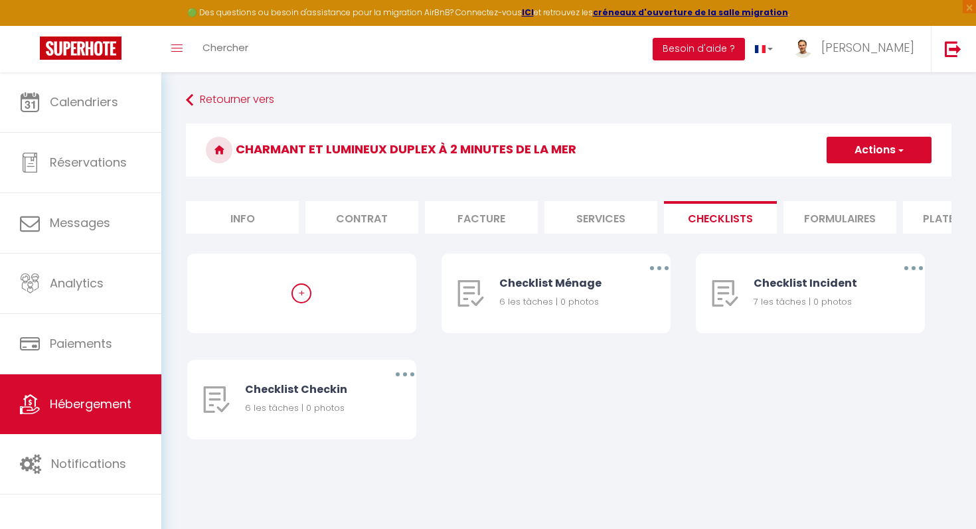
click at [806, 217] on li "Formulaires" at bounding box center [839, 217] width 113 height 33
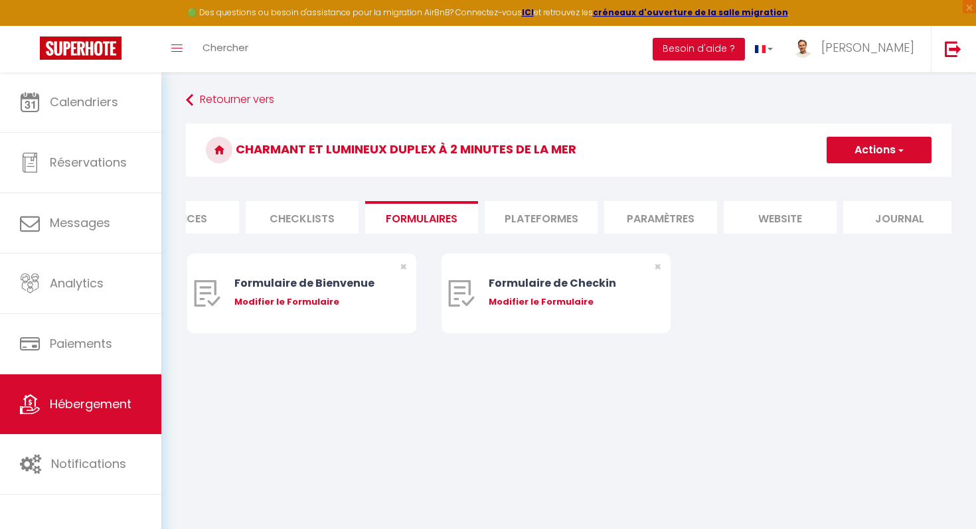
select select "365"
select select "EUR"
click at [620, 215] on li "Paramètres" at bounding box center [649, 217] width 113 height 33
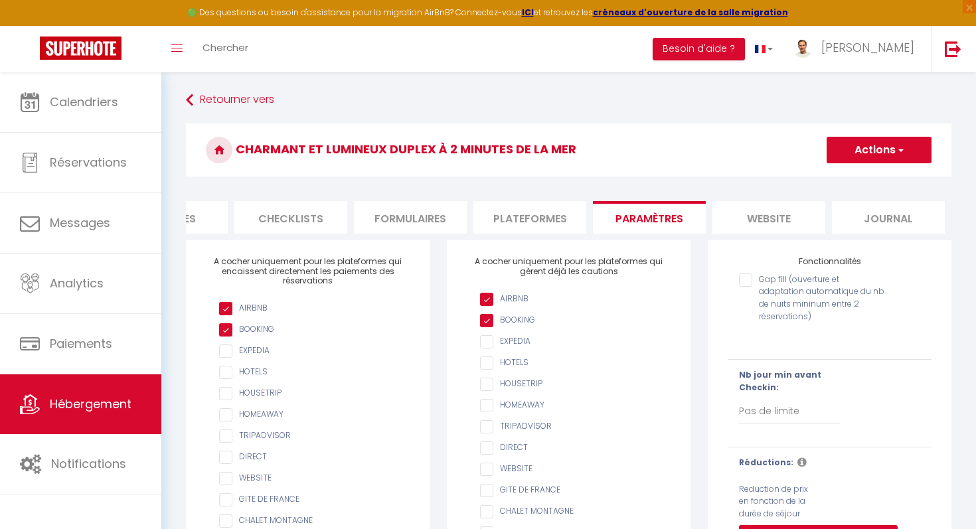
click at [536, 204] on li "Plateformes" at bounding box center [529, 217] width 113 height 33
select select
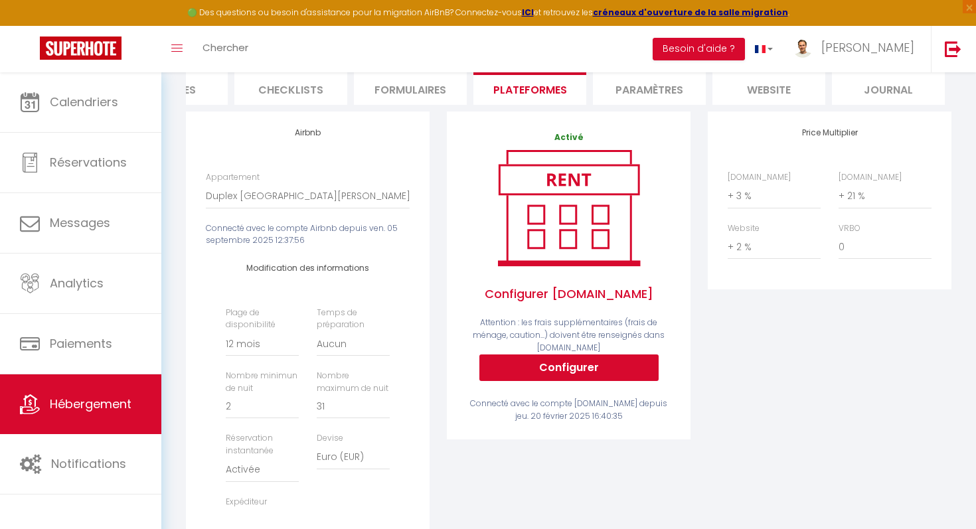
scroll to position [136, 0]
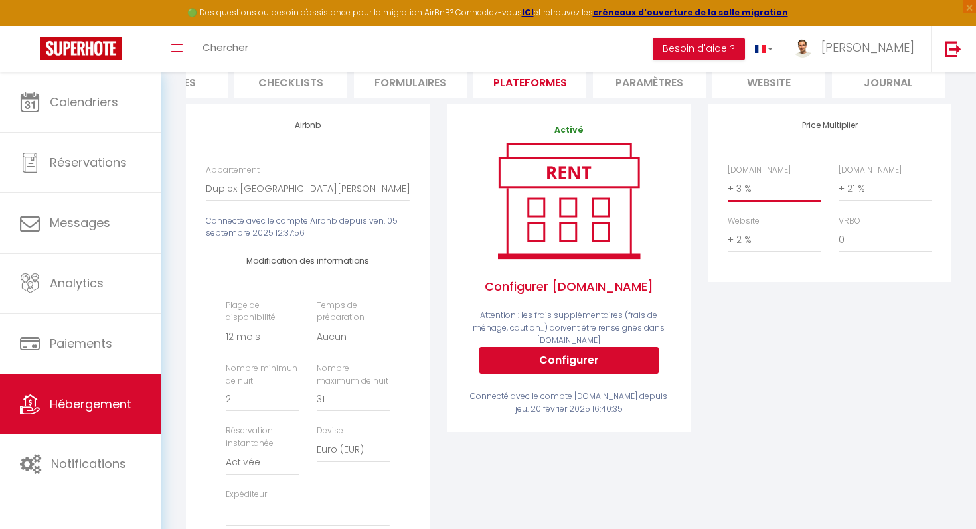
click at [739, 184] on select "0 + 1 % + 2 % + 3 % + 4 % + 5 % + 6 % + 7 % + 8 % + 9 %" at bounding box center [773, 188] width 93 height 25
select select "+ 18 %"
click at [727, 176] on select "0 + 1 % + 2 % + 3 % + 4 % + 5 % + 6 % + 7 % + 8 % + 9 %" at bounding box center [773, 188] width 93 height 25
click at [846, 351] on div "Price Multiplier Airbnb.com 0 + 1 % + 2 % + 3 % + 4 % + 5 % + 6 % + 7 %" at bounding box center [829, 355] width 261 height 503
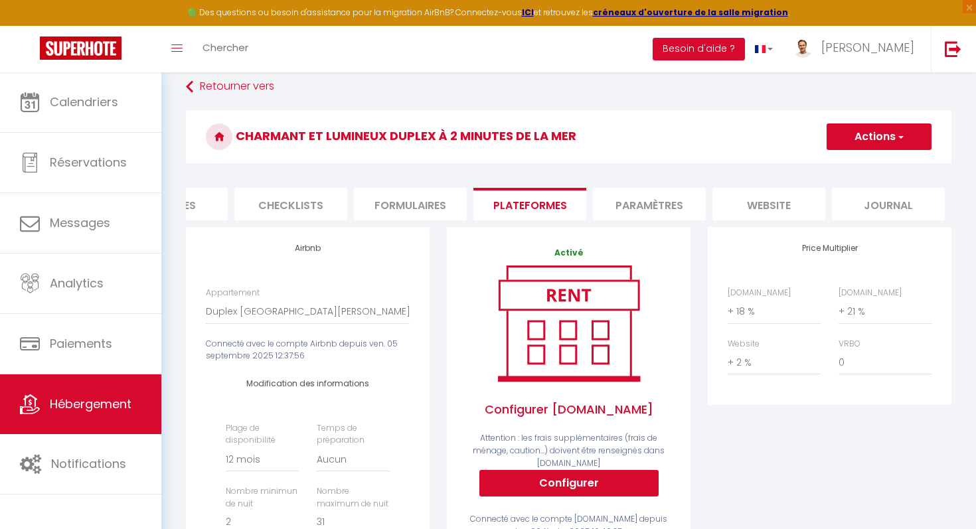
scroll to position [7, 0]
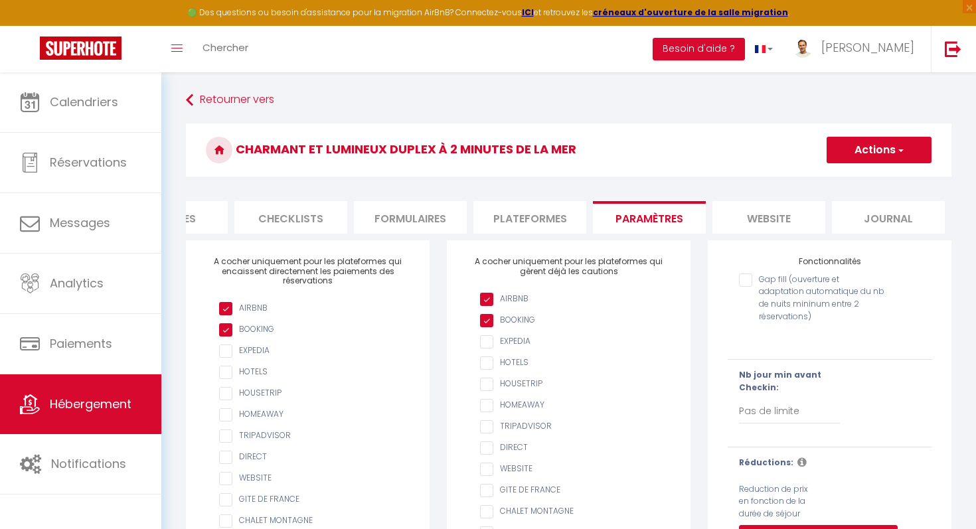
click at [692, 340] on div "A cocher uniquement pour les plateformes qui gèrent déjà les cautions AIRBNB BO…" at bounding box center [568, 418] width 261 height 357
click at [526, 215] on li "Plateformes" at bounding box center [529, 217] width 113 height 33
select select
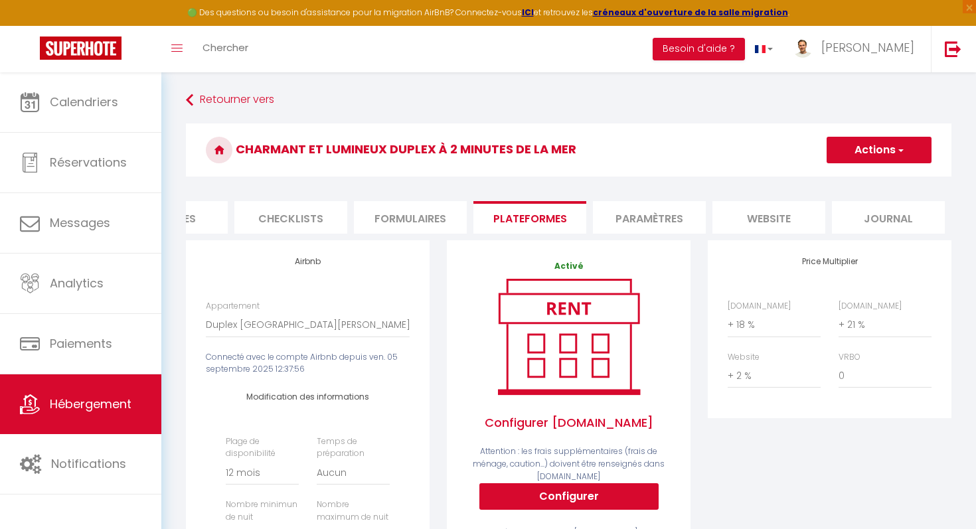
click at [421, 208] on li "Formulaires" at bounding box center [410, 217] width 113 height 33
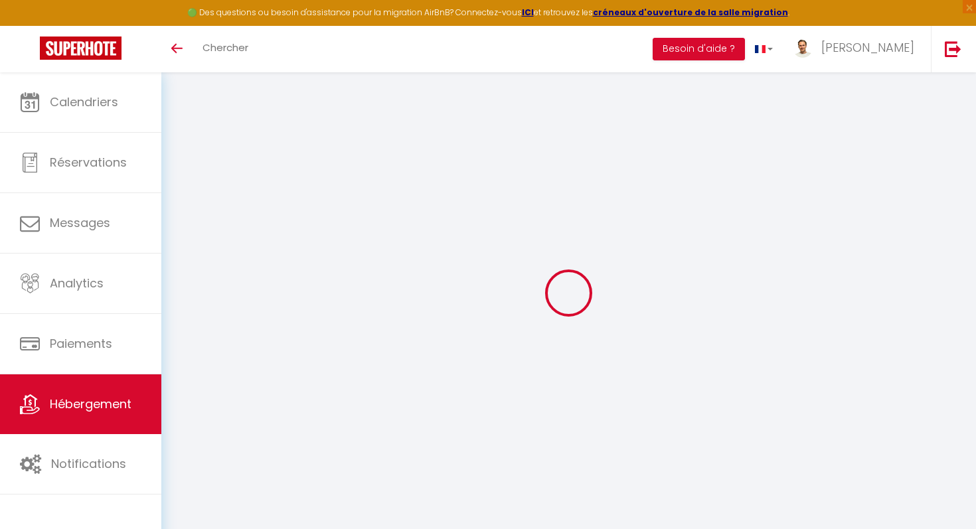
select select "7562-959298487570604849"
select select "+ 3 %"
select select "+ 21 %"
select select "+ 2 %"
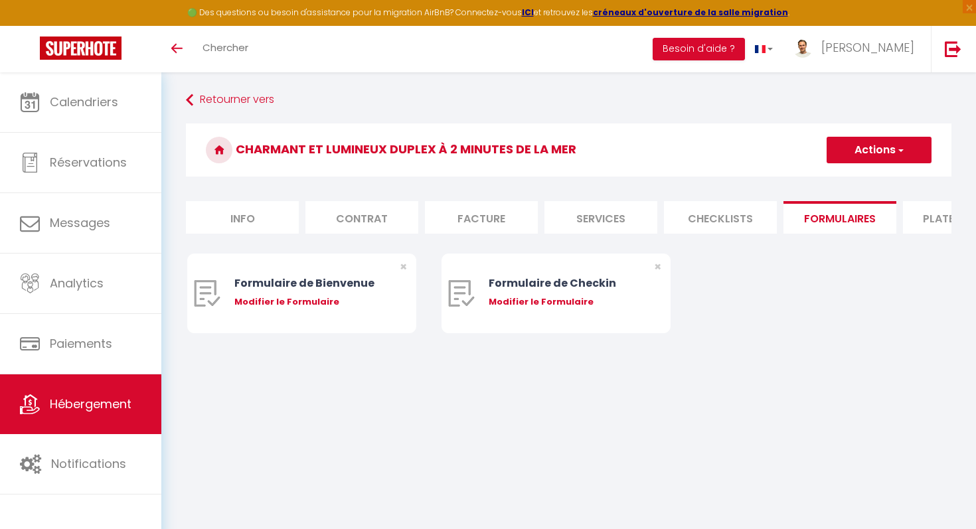
click at [581, 219] on li "Services" at bounding box center [600, 217] width 113 height 33
select select
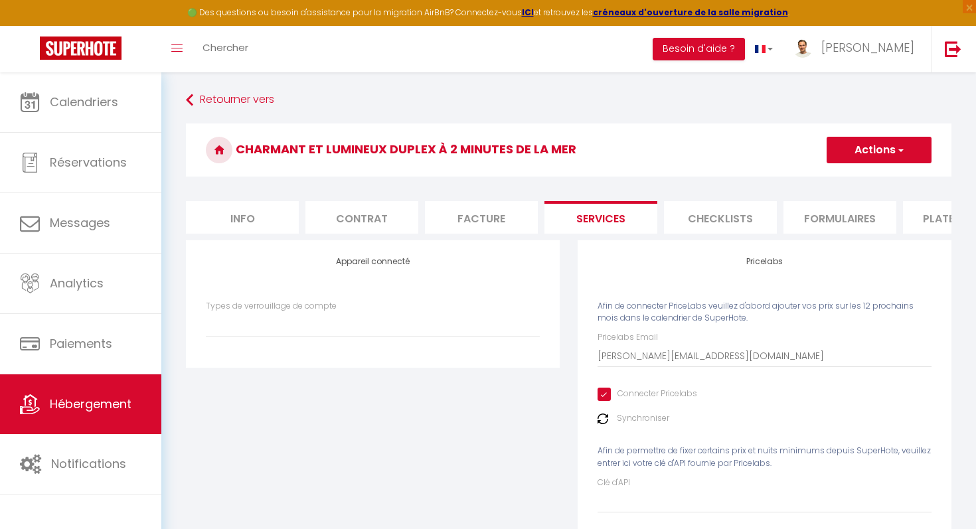
click at [683, 211] on li "Checklists" at bounding box center [720, 217] width 113 height 33
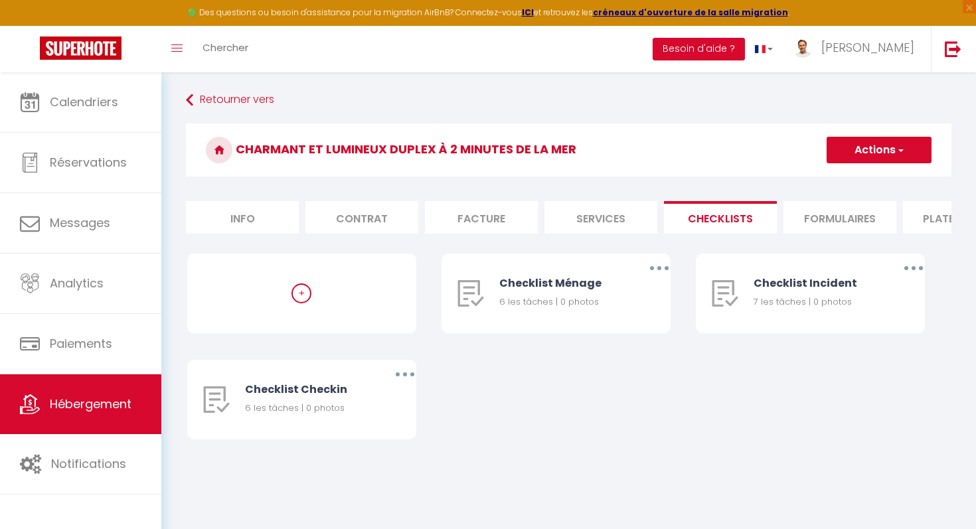
click at [469, 223] on li "Facture" at bounding box center [481, 217] width 113 height 33
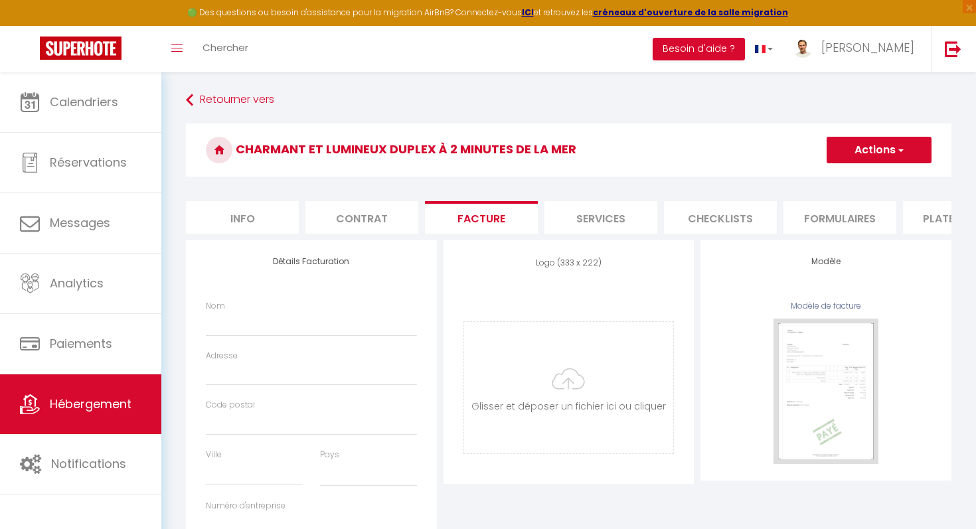
select select
click at [842, 215] on li "Formulaires" at bounding box center [839, 217] width 113 height 33
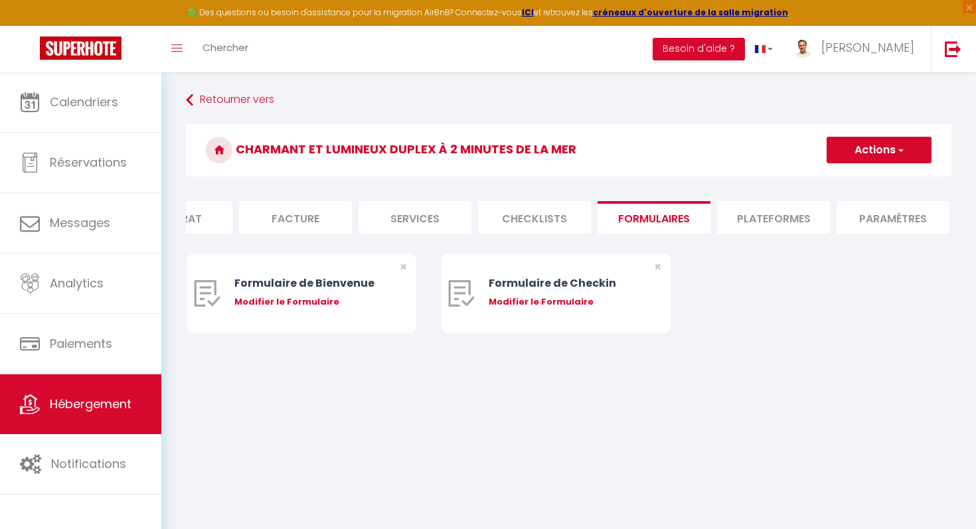
scroll to position [0, 206]
click at [741, 218] on li "Plateformes" at bounding box center [752, 217] width 113 height 33
select select
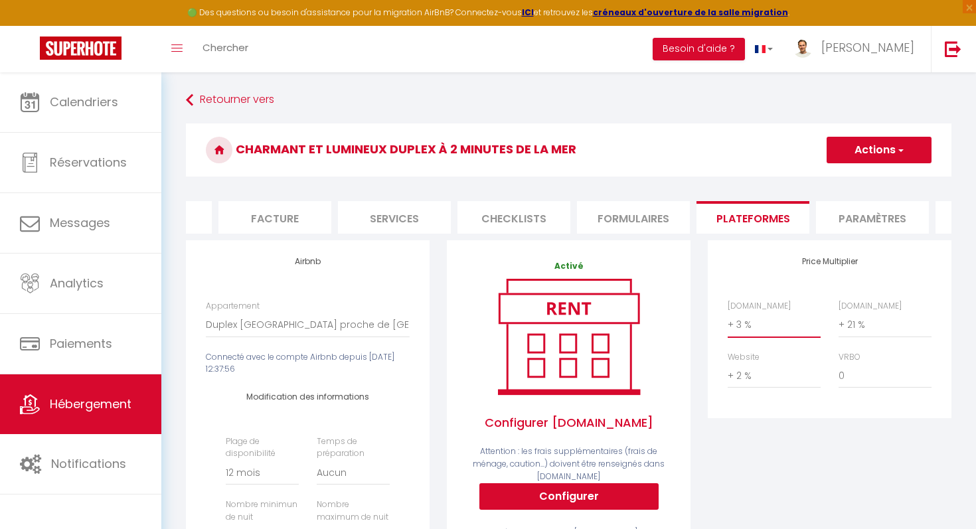
click at [744, 324] on select "0 + 1 % + 2 % + 3 % + 4 % + 5 % + 6 % + 7 % + 8 % + 9 %" at bounding box center [773, 324] width 93 height 25
select select "+ 18 %"
click at [727, 312] on select "0 + 1 % + 2 % + 3 % + 4 % + 5 % + 6 % + 7 % + 8 % + 9 %" at bounding box center [773, 324] width 93 height 25
select select
click at [915, 150] on button "Actions" at bounding box center [878, 150] width 105 height 27
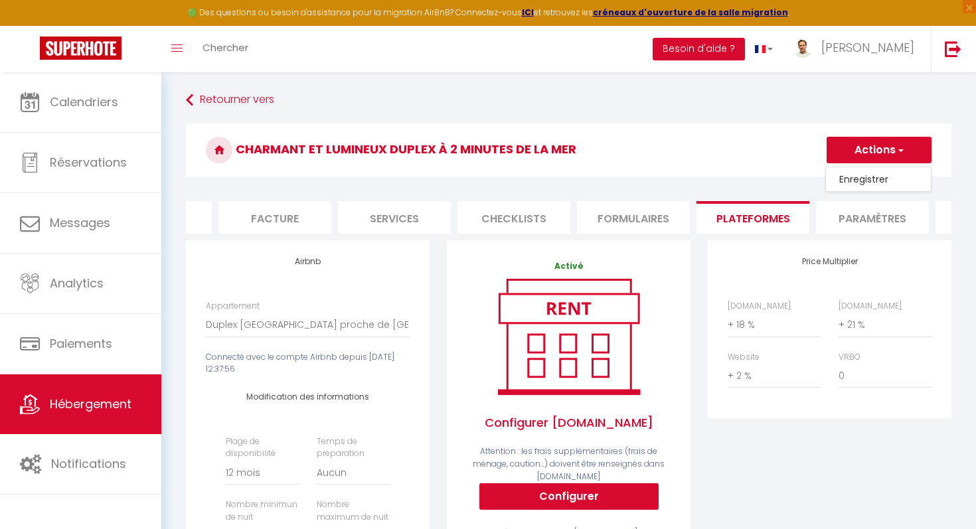
click at [875, 179] on link "Enregistrer" at bounding box center [878, 179] width 105 height 17
select select "365"
select select "EUR"
select select
